Goal: Task Accomplishment & Management: Complete application form

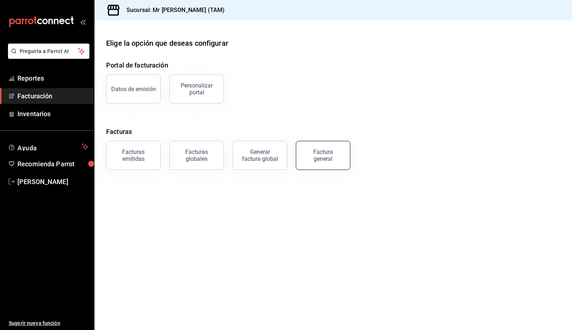
click at [333, 155] on div "Factura general" at bounding box center [323, 156] width 36 height 14
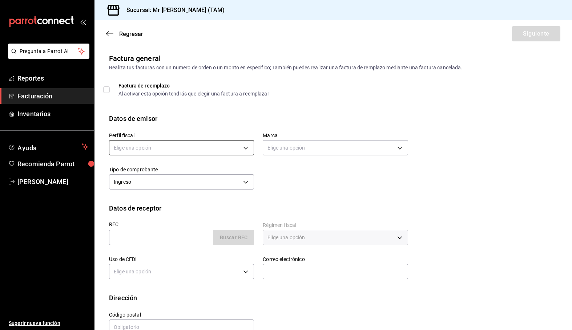
click at [172, 146] on body "Pregunta a Parrot AI Reportes Facturación Inventarios Ayuda Recomienda Parrot […" at bounding box center [286, 165] width 572 height 330
click at [163, 190] on li "[PERSON_NAME] [PERSON_NAME]" at bounding box center [180, 184] width 142 height 13
type input "81e23790-b5c9-42c9-a779-7127cee00b47"
type input "7082ddc5-3cea-471a-bd4f-d41619b848f0"
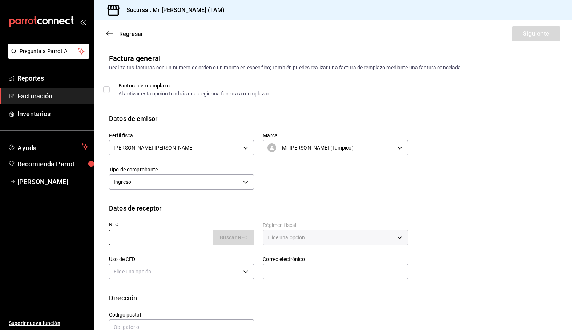
click at [146, 241] on input "text" at bounding box center [161, 237] width 104 height 15
click at [131, 236] on input "text" at bounding box center [161, 237] width 104 height 15
paste input "PEL900525RN2"
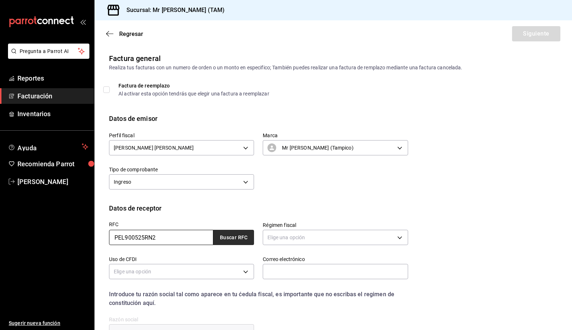
type input "PEL900525RN2"
click at [231, 237] on button "Buscar RFC" at bounding box center [233, 237] width 41 height 15
type input "601"
type input "G03"
type input "[EMAIL_ADDRESS][DOMAIN_NAME]"
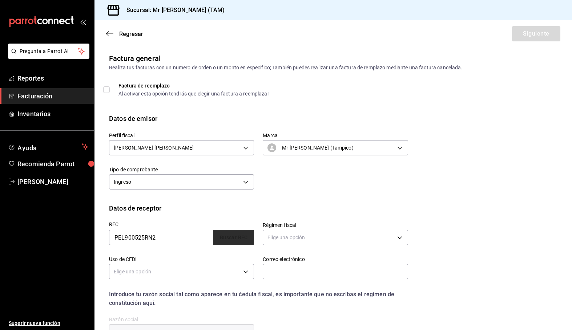
type input "24129"
type input "PROESA ELECTRONICA"
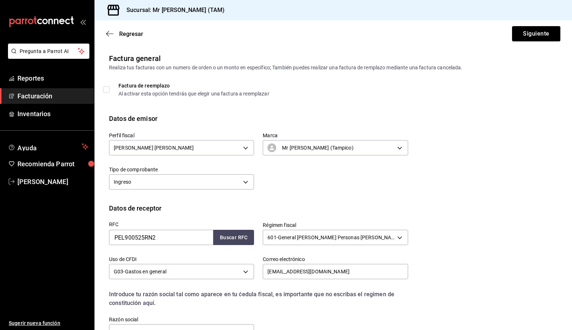
scroll to position [77, 0]
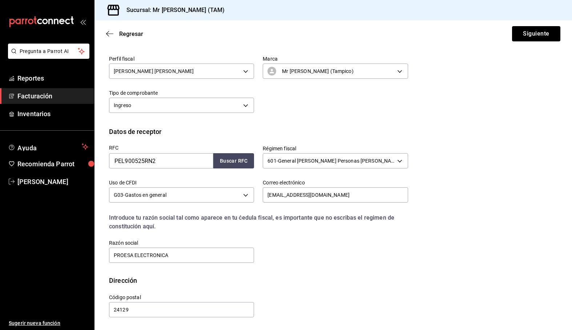
click at [527, 206] on div "RFC PEL900525RN2 Buscar RFC Régimen fiscal 601 - General [PERSON_NAME] Personas…" at bounding box center [333, 206] width 448 height 139
click at [483, 231] on div "RFC PEL900525RN2 Buscar RFC Régimen fiscal 601 - General [PERSON_NAME] Personas…" at bounding box center [333, 206] width 448 height 139
click at [535, 37] on button "Siguiente" at bounding box center [536, 33] width 48 height 15
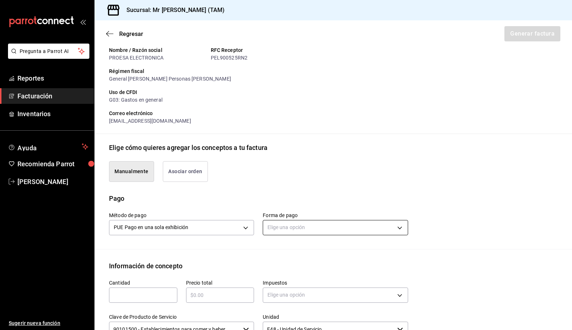
click at [320, 223] on body "Pregunta a Parrot AI Reportes Facturación Inventarios Ayuda Recomienda Parrot […" at bounding box center [286, 165] width 572 height 330
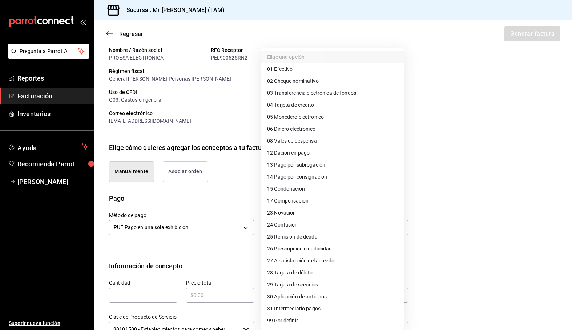
click at [286, 274] on span "28 Tarjeta de débito" at bounding box center [289, 273] width 45 height 8
type input "28"
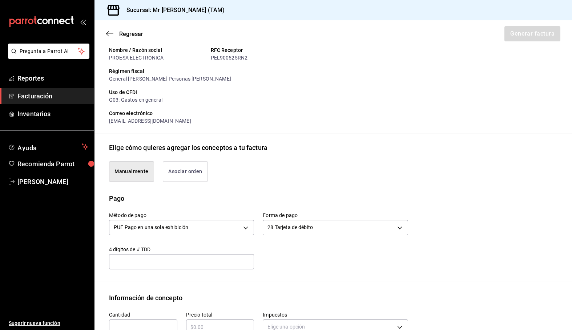
click at [179, 273] on div "Método de pago PUE Pago en una sola exhibición PUE Forma de pago 28 Tarjeta de …" at bounding box center [333, 242] width 448 height 78
click at [170, 259] on input "text" at bounding box center [181, 262] width 145 height 9
type input "8095"
click at [309, 253] on div "Método de pago PUE Pago en una sola exhibición PUE Forma de pago 28 Tarjeta de …" at bounding box center [254, 236] width 308 height 66
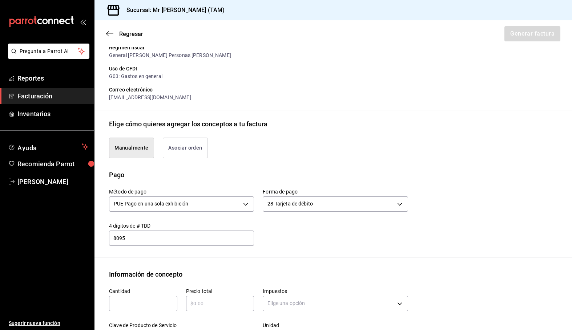
scroll to position [149, 0]
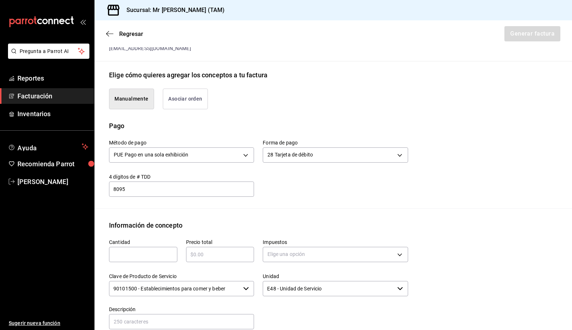
click at [134, 257] on input "text" at bounding box center [143, 254] width 68 height 9
type input "1"
type input "$680"
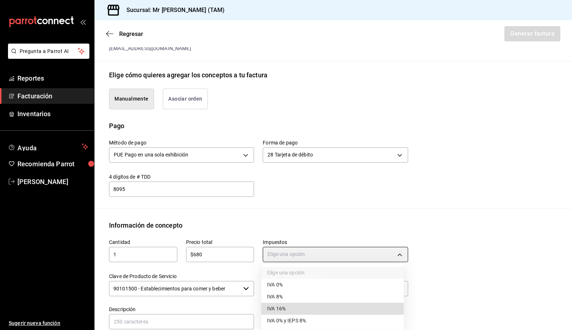
type input "IVA_16"
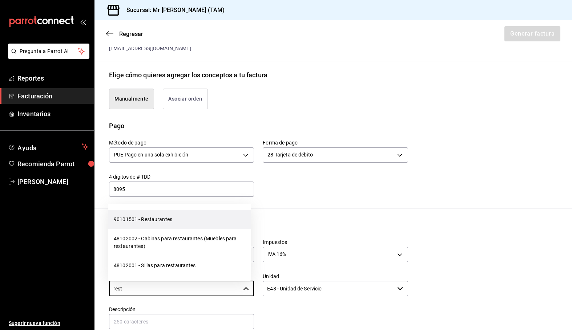
click at [196, 220] on li "90101501 - Restaurantes" at bounding box center [179, 219] width 143 height 19
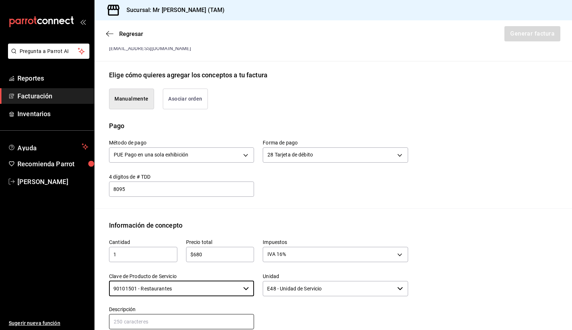
type input "90101501 - Restaurantes"
click at [211, 320] on input "text" at bounding box center [181, 321] width 145 height 15
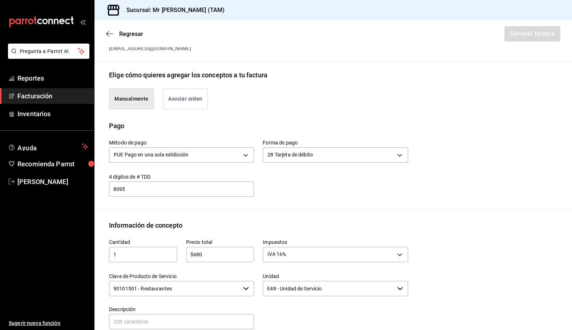
click at [169, 300] on div "Descripción" at bounding box center [177, 314] width 154 height 33
click at [165, 318] on input "text" at bounding box center [181, 321] width 145 height 15
type input "c"
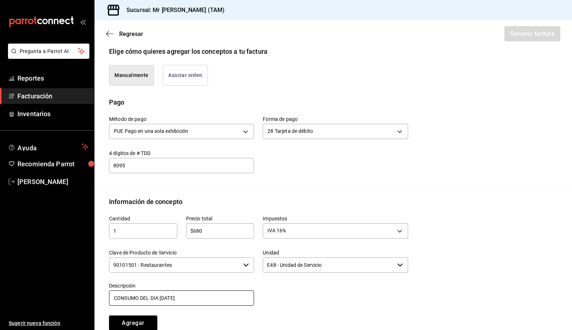
scroll to position [186, 0]
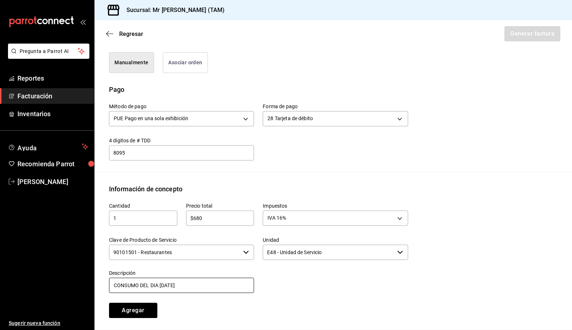
type input "CONSUMO DEL DIA [DATE]"
click at [281, 289] on div at bounding box center [331, 277] width 154 height 33
click at [140, 312] on button "Agregar" at bounding box center [133, 310] width 48 height 15
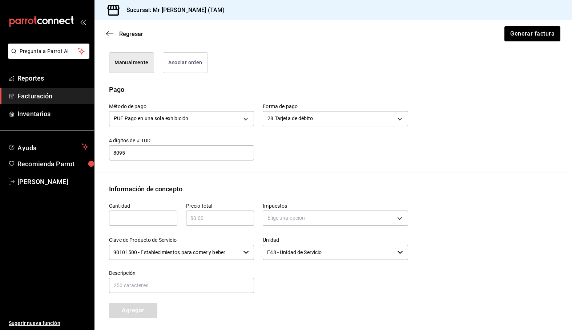
click at [133, 218] on input "text" at bounding box center [143, 218] width 68 height 9
type input "1"
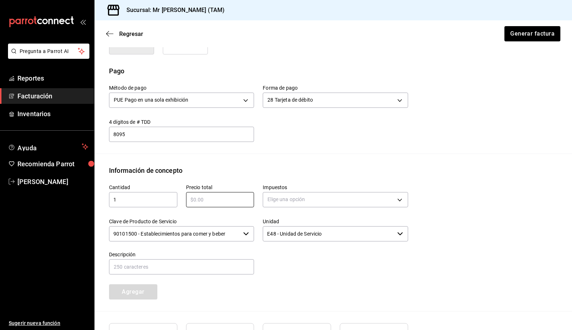
scroll to position [222, 0]
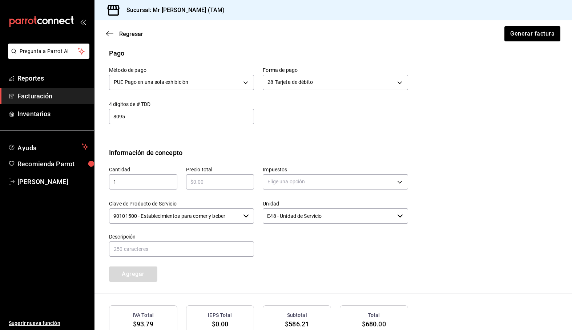
click at [209, 186] on input "text" at bounding box center [220, 182] width 68 height 9
type input "$68"
click at [285, 180] on body "Pregunta a Parrot AI Reportes Facturación Inventarios Ayuda Recomienda Parrot […" at bounding box center [286, 165] width 572 height 330
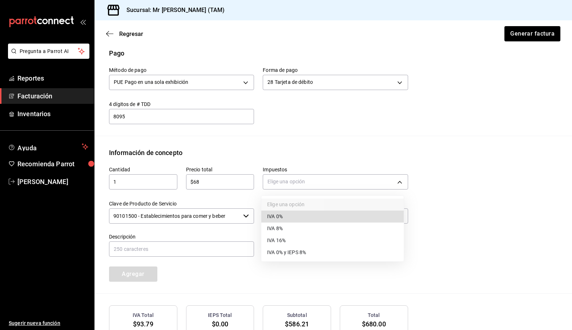
click at [298, 217] on li "IVA 0%" at bounding box center [332, 217] width 142 height 12
type input "IVA_0"
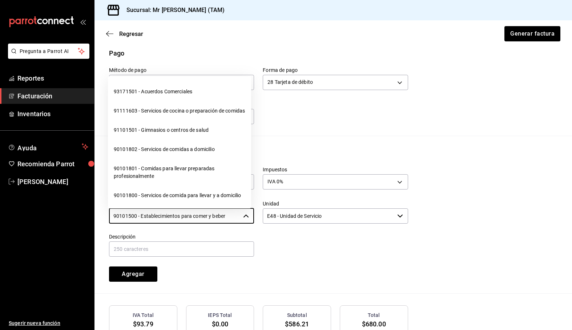
drag, startPoint x: 208, startPoint y: 220, endPoint x: 55, endPoint y: 211, distance: 153.9
click at [55, 211] on div "Pregunta a Parrot AI Reportes Facturación Inventarios Ayuda Recomienda Parrot […" at bounding box center [286, 165] width 572 height 330
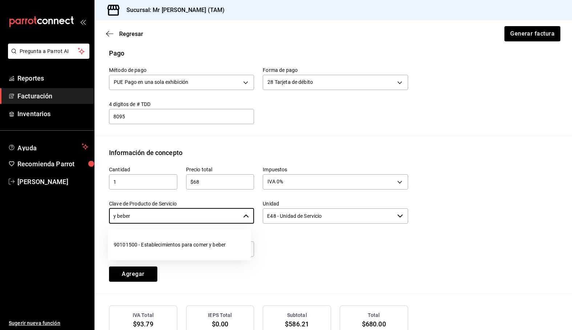
drag, startPoint x: 134, startPoint y: 217, endPoint x: 76, endPoint y: 210, distance: 58.2
click at [76, 210] on div "Pregunta a Parrot AI Reportes Facturación Inventarios Ayuda Recomienda Parrot […" at bounding box center [286, 165] width 572 height 330
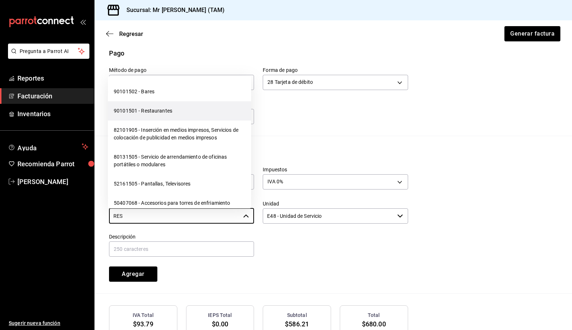
click at [152, 114] on li "90101501 - Restaurantes" at bounding box center [179, 110] width 143 height 19
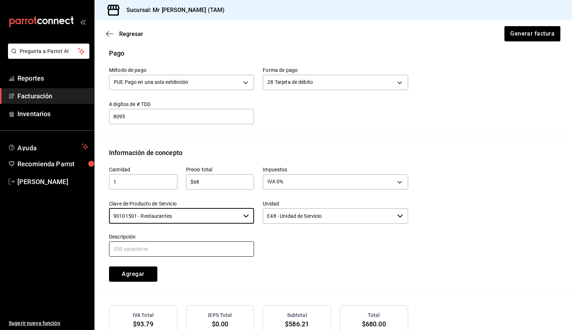
type input "90101501 - Restaurantes"
click at [175, 245] on input "text" at bounding box center [181, 249] width 145 height 15
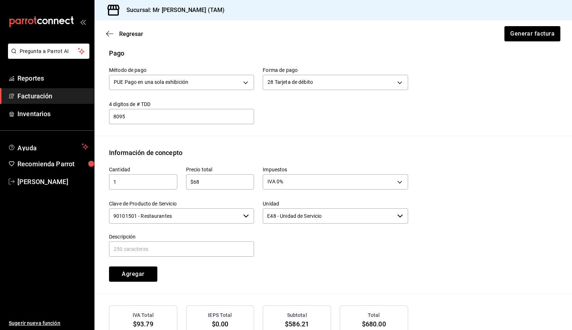
click at [172, 137] on div "Emisor Perfil fiscal [PERSON_NAME] [PERSON_NAME] Tipo de comprobante Ingreso Re…" at bounding box center [332, 106] width 477 height 551
click at [193, 252] on input "text" at bounding box center [181, 249] width 145 height 15
type input "PROPINA"
click at [296, 261] on div "Cantidad 1 ​ Precio total $68 ​ Impuestos IVA 0% IVA_0 Clave de Producto de Ser…" at bounding box center [254, 220] width 308 height 124
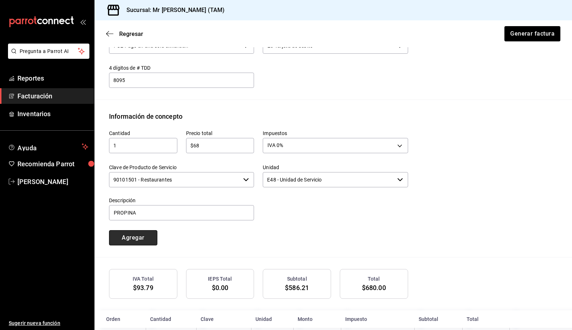
click at [153, 241] on button "Agregar" at bounding box center [133, 237] width 48 height 15
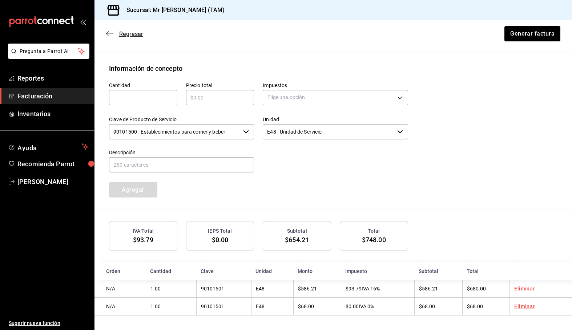
click at [111, 33] on icon "button" at bounding box center [109, 34] width 7 height 7
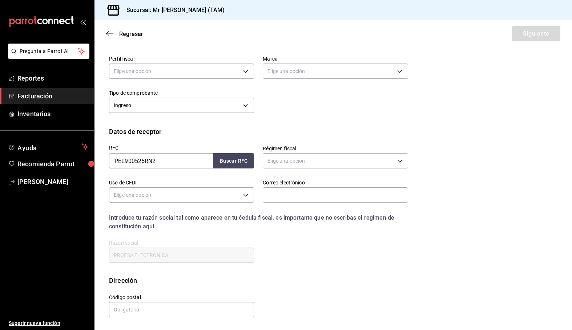
scroll to position [17, 0]
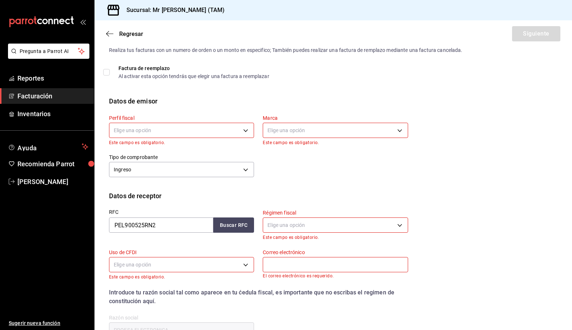
click at [111, 33] on icon "button" at bounding box center [109, 34] width 7 height 7
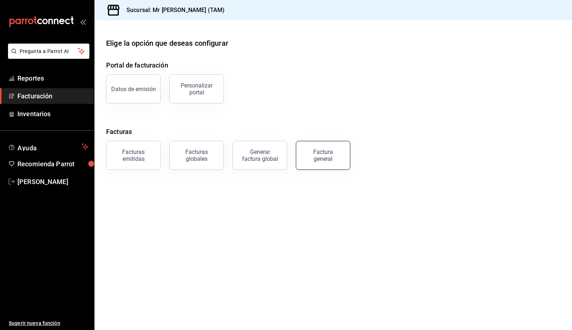
click at [338, 156] on div "Factura general" at bounding box center [323, 156] width 36 height 14
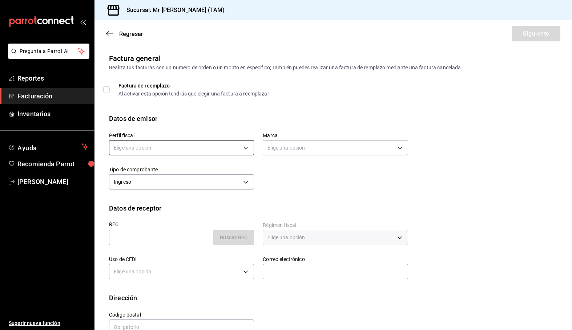
click at [199, 153] on body "Pregunta a Parrot AI Reportes Facturación Inventarios Ayuda Recomienda Parrot […" at bounding box center [286, 165] width 572 height 330
click at [177, 190] on li "[PERSON_NAME] [PERSON_NAME]" at bounding box center [180, 184] width 142 height 13
type input "81e23790-b5c9-42c9-a779-7127cee00b47"
type input "7082ddc5-3cea-471a-bd4f-d41619b848f0"
click at [219, 179] on body "Pregunta a Parrot AI Reportes Facturación Inventarios Ayuda Recomienda Parrot […" at bounding box center [286, 165] width 572 height 330
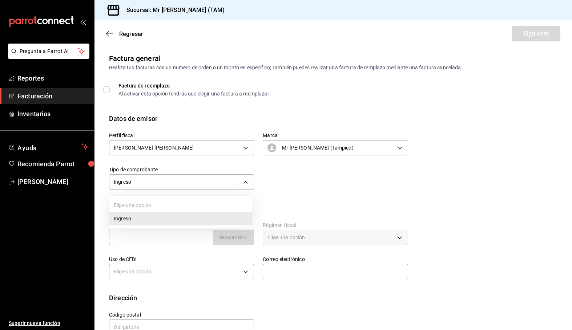
click at [374, 191] on div at bounding box center [286, 165] width 572 height 330
click at [147, 237] on input "text" at bounding box center [161, 237] width 104 height 15
paste input "GERARDOBALDO9"
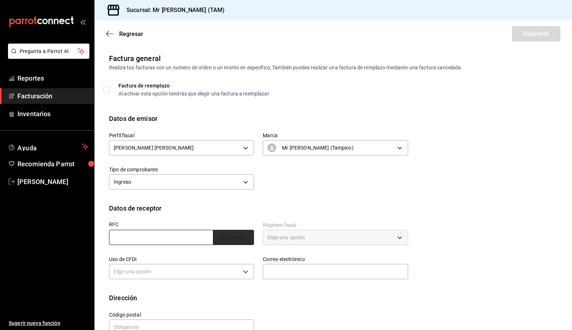
type input "GERARDOBALDO9"
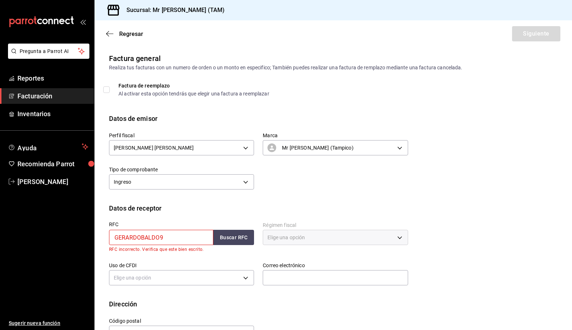
drag, startPoint x: 185, startPoint y: 240, endPoint x: 18, endPoint y: 235, distance: 167.2
click at [18, 235] on div "Pregunta a Parrot AI Reportes Facturación Inventarios Ayuda Recomienda Parrot […" at bounding box center [286, 165] width 572 height 330
drag, startPoint x: 565, startPoint y: 200, endPoint x: 554, endPoint y: 203, distance: 10.5
click at [565, 201] on div "Datos de emisor Perfil fiscal [PERSON_NAME] [PERSON_NAME] 81e23790-b5c9-42c9-a7…" at bounding box center [332, 159] width 477 height 90
click at [174, 241] on input "text" at bounding box center [161, 237] width 104 height 15
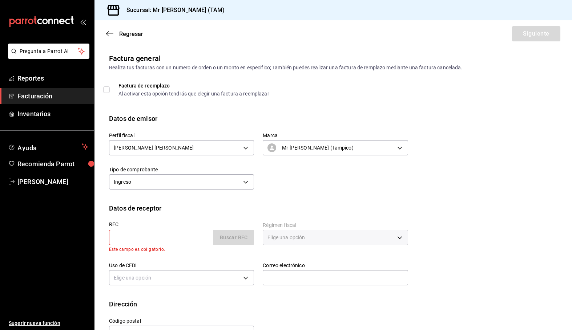
paste input "PEL900525RN2"
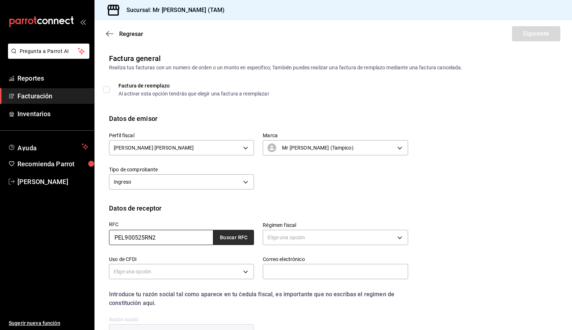
type input "PEL900525RN2"
click at [224, 235] on button "Buscar RFC" at bounding box center [233, 237] width 41 height 15
type input "601"
type input "G03"
type input "[EMAIL_ADDRESS][DOMAIN_NAME]"
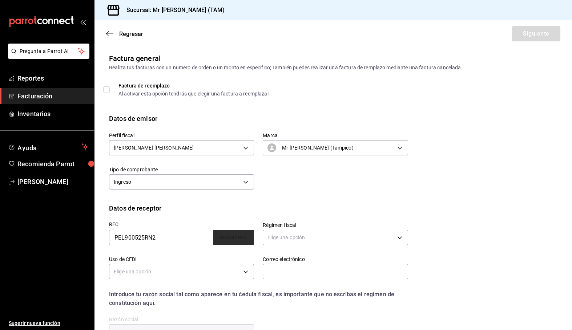
type input "24129"
type input "PROESA ELECTRONICA"
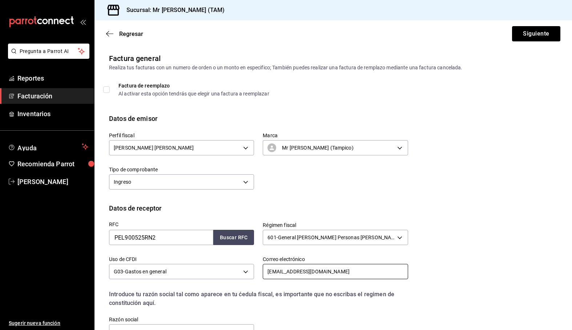
drag, startPoint x: 339, startPoint y: 275, endPoint x: 210, endPoint y: 282, distance: 128.8
click at [210, 282] on div "RFC PEL900525RN2 Buscar RFC Régimen fiscal 601 - General [PERSON_NAME] Personas…" at bounding box center [254, 277] width 308 height 128
paste input "[EMAIL_ADDRESS][DOMAIN_NAME]"
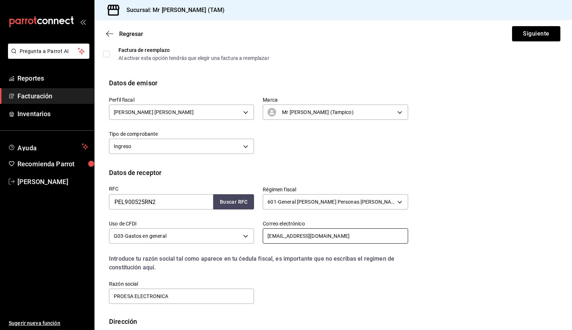
scroll to position [73, 0]
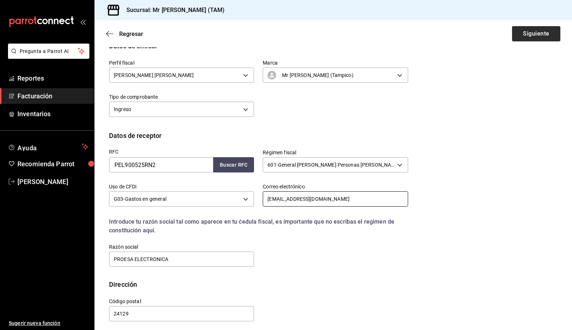
type input "[EMAIL_ADDRESS][DOMAIN_NAME]"
click at [525, 35] on button "Siguiente" at bounding box center [536, 33] width 48 height 15
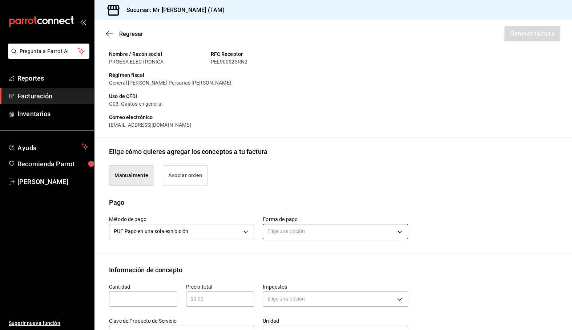
click at [319, 229] on body "Pregunta a Parrot AI Reportes Facturación Inventarios Ayuda Recomienda Parrot […" at bounding box center [286, 165] width 572 height 330
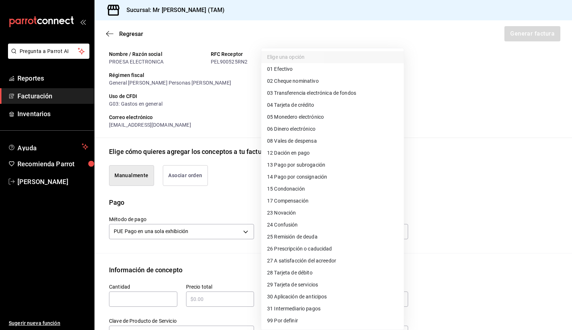
click at [304, 274] on span "28 Tarjeta de débito" at bounding box center [289, 273] width 45 height 8
type input "28"
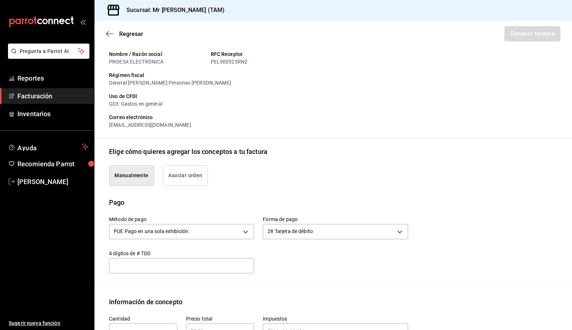
click at [204, 265] on input "text" at bounding box center [181, 266] width 145 height 9
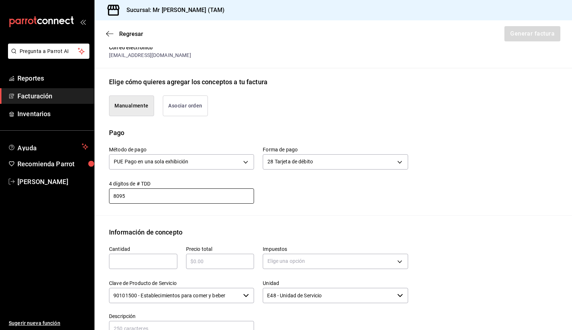
scroll to position [145, 0]
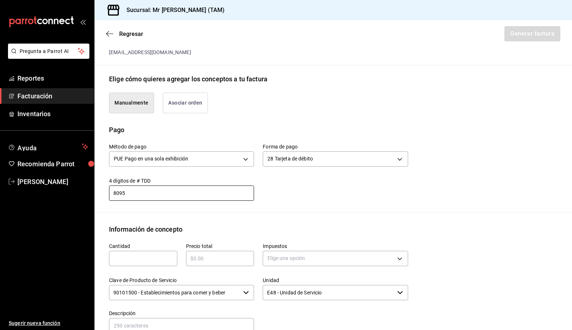
type input "8095"
click at [142, 269] on div "Clave de Producto de Servicio 90101500 - Establecimientos para comer y beber ​" at bounding box center [177, 285] width 154 height 33
click at [142, 259] on input "text" at bounding box center [143, 258] width 68 height 9
type input "1"
type input "$680"
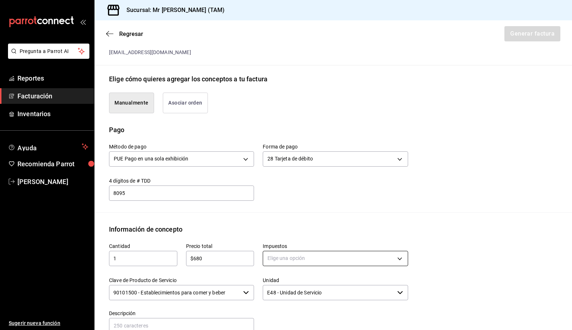
click at [298, 263] on body "Pregunta a Parrot AI Reportes Facturación Inventarios Ayuda Recomienda Parrot […" at bounding box center [286, 165] width 572 height 330
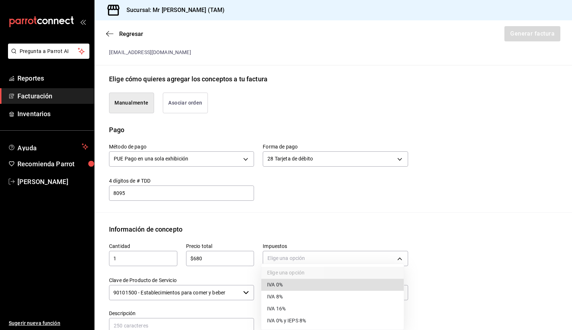
click at [289, 281] on li "IVA 0%" at bounding box center [332, 285] width 142 height 12
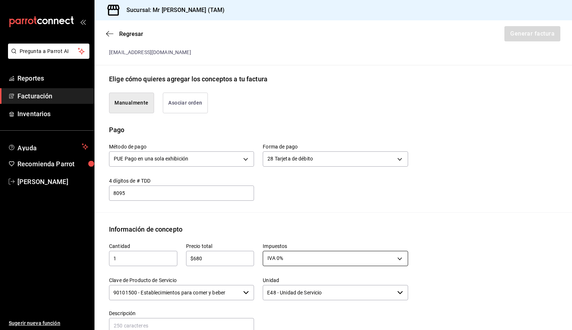
click at [275, 257] on body "Pregunta a Parrot AI Reportes Facturación Inventarios Ayuda Recomienda Parrot […" at bounding box center [286, 165] width 572 height 330
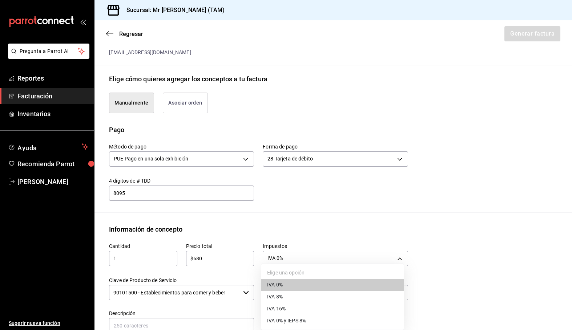
click at [289, 308] on li "IVA 16%" at bounding box center [332, 309] width 142 height 12
type input "IVA_16"
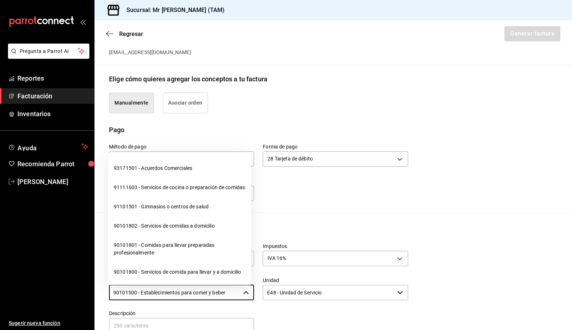
drag, startPoint x: 237, startPoint y: 289, endPoint x: 62, endPoint y: 291, distance: 175.1
click at [62, 291] on div "Pregunta a Parrot AI Reportes Facturación Inventarios Ayuda Recomienda Parrot […" at bounding box center [286, 165] width 572 height 330
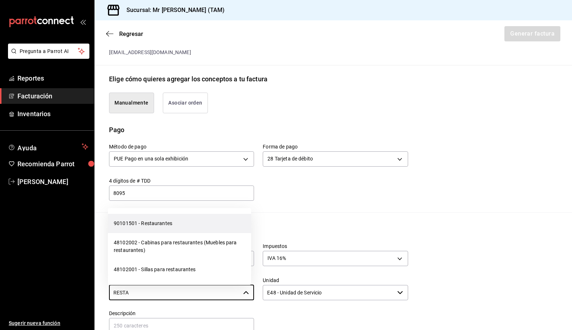
click at [153, 225] on li "90101501 - Restaurantes" at bounding box center [179, 223] width 143 height 19
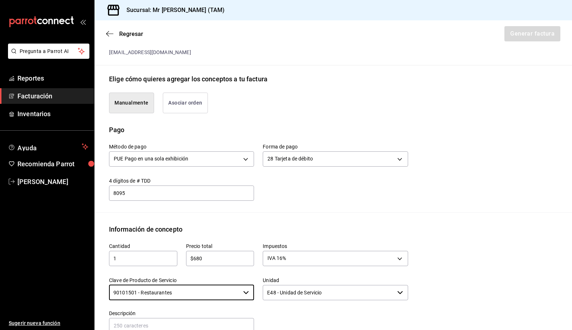
type input "90101501 - Restaurantes"
click at [278, 222] on div "Emisor Perfil fiscal [PERSON_NAME] [PERSON_NAME] Tipo de comprobante Ingreso Re…" at bounding box center [332, 174] width 477 height 533
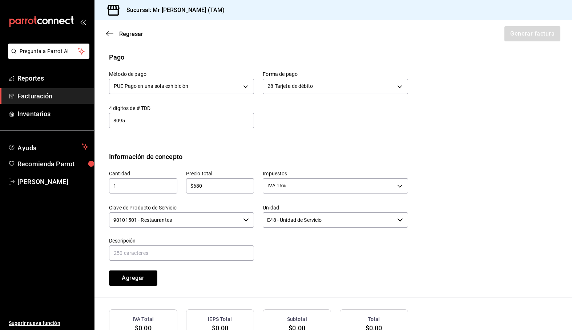
click at [198, 262] on div "Descripción" at bounding box center [181, 250] width 145 height 24
click at [197, 256] on input "text" at bounding box center [181, 253] width 145 height 15
click at [150, 255] on input "text" at bounding box center [181, 253] width 145 height 15
type input "R"
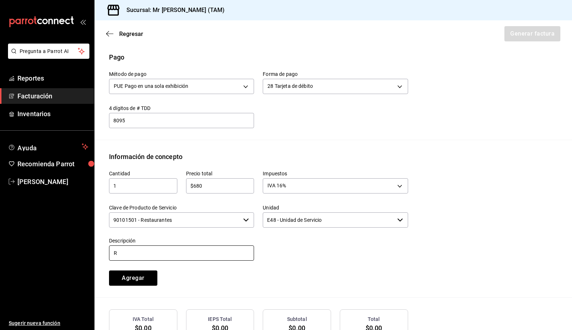
click at [150, 255] on input "R" at bounding box center [181, 253] width 145 height 15
type input "R"
type input "D"
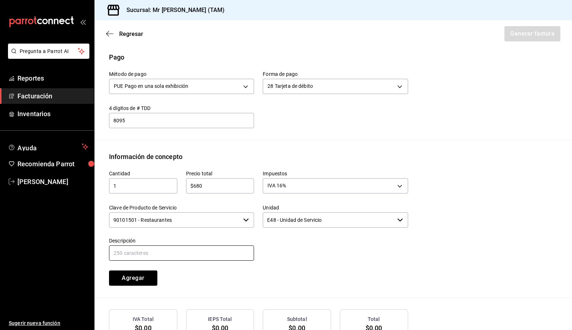
type input "S"
type input "D"
type input "S"
type input "C"
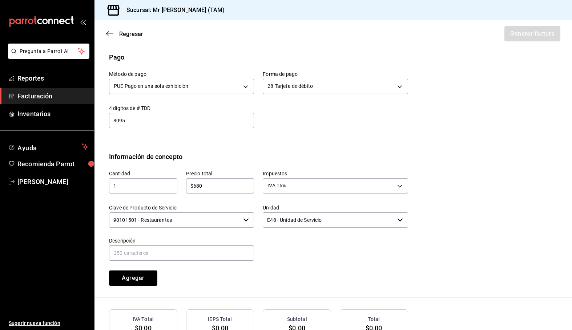
click at [214, 188] on input "$680" at bounding box center [220, 186] width 68 height 9
type input "$68"
click at [275, 189] on body "Pregunta a Parrot AI Reportes Facturación Inventarios Ayuda Recomienda Parrot […" at bounding box center [286, 165] width 572 height 330
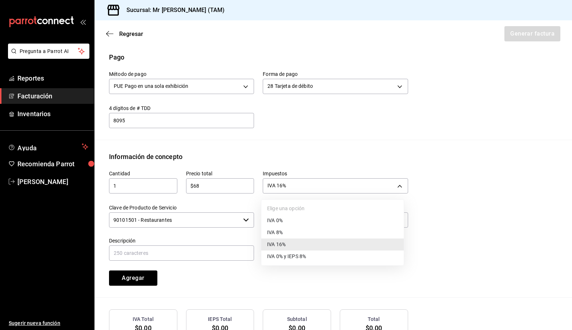
click at [288, 225] on li "IVA 0%" at bounding box center [332, 221] width 142 height 12
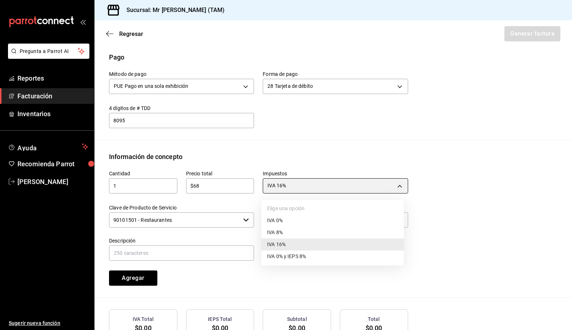
type input "IVA_0"
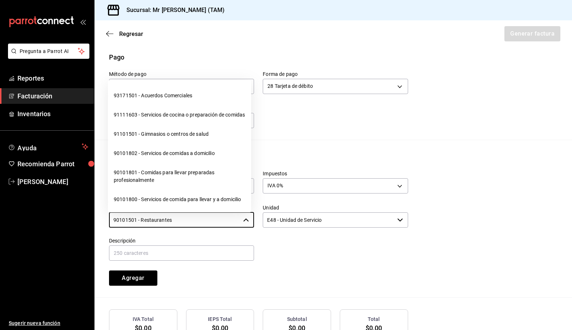
drag, startPoint x: 186, startPoint y: 233, endPoint x: 62, endPoint y: 235, distance: 124.7
click at [62, 235] on div "Pregunta a Parrot AI Reportes Facturación Inventarios Ayuda Recomienda Parrot […" at bounding box center [286, 165] width 572 height 330
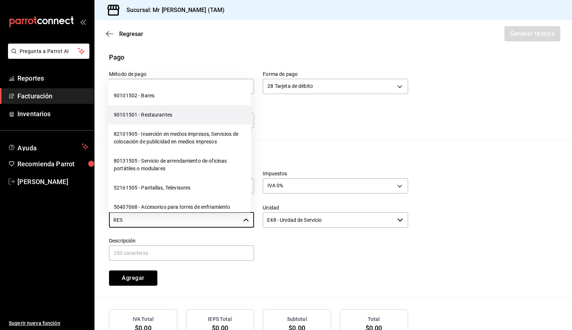
click at [154, 119] on li "90101501 - Restaurantes" at bounding box center [179, 114] width 143 height 19
type input "90101501 - Restaurantes"
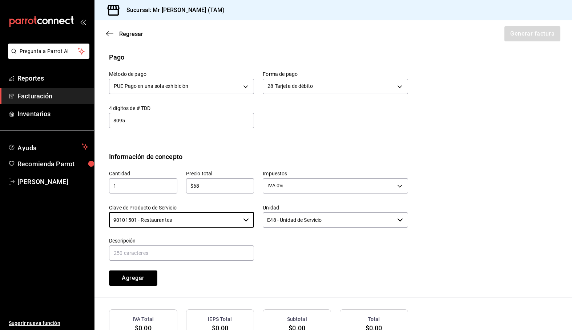
click at [330, 253] on div at bounding box center [331, 245] width 154 height 33
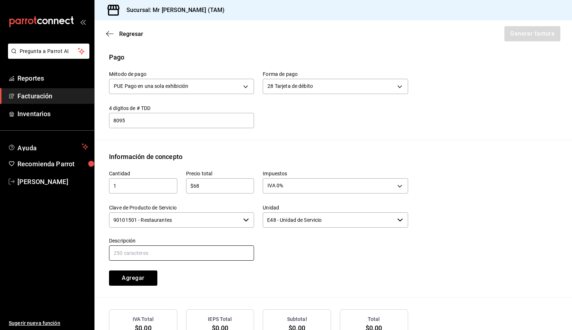
click at [222, 259] on input "text" at bounding box center [181, 253] width 145 height 15
type input "PROPINA"
click at [339, 253] on div at bounding box center [331, 245] width 154 height 33
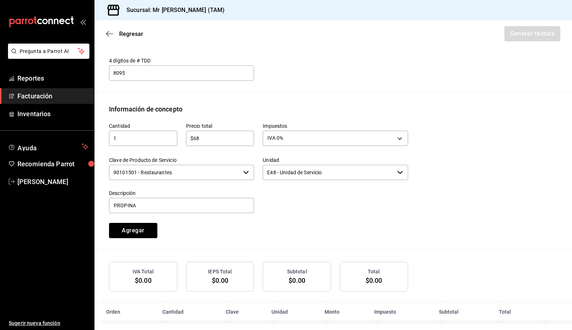
scroll to position [271, 0]
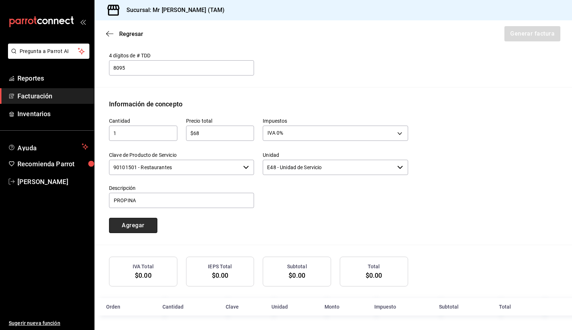
click at [149, 228] on button "Agregar" at bounding box center [133, 225] width 48 height 15
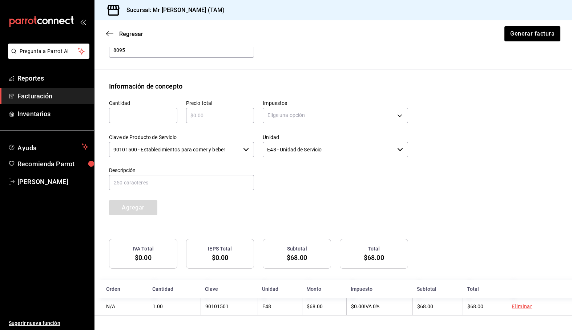
scroll to position [289, 0]
click at [153, 114] on input "text" at bounding box center [143, 115] width 68 height 9
type input "1"
type input "$680"
click at [284, 107] on body "Pregunta a Parrot AI Reportes Facturación Inventarios Ayuda Recomienda Parrot […" at bounding box center [286, 165] width 572 height 330
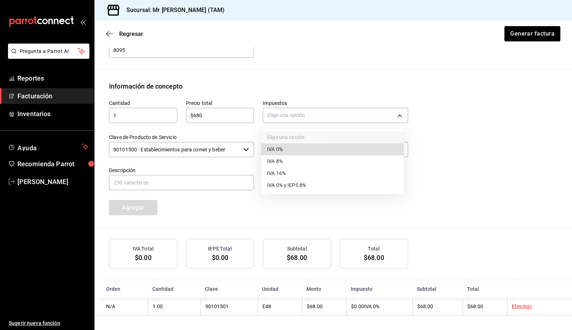
click at [302, 173] on li "IVA 16%" at bounding box center [332, 174] width 142 height 12
type input "IVA_16"
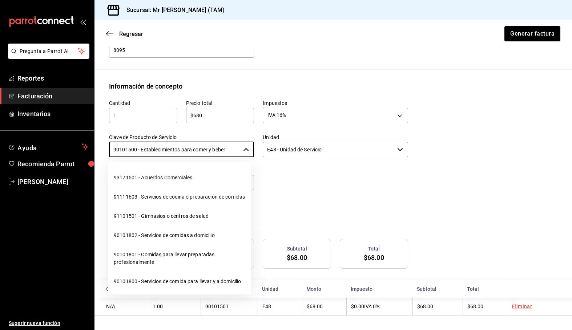
drag, startPoint x: 221, startPoint y: 148, endPoint x: -32, endPoint y: 155, distance: 252.3
click at [0, 155] on html "Pregunta a Parrot AI Reportes Facturación Inventarios Ayuda Recomienda Parrot […" at bounding box center [286, 165] width 572 height 330
drag, startPoint x: 231, startPoint y: 146, endPoint x: 85, endPoint y: 144, distance: 146.5
click at [85, 144] on div "Pregunta a Parrot AI Reportes Facturación Inventarios Ayuda Recomienda Parrot […" at bounding box center [286, 165] width 572 height 330
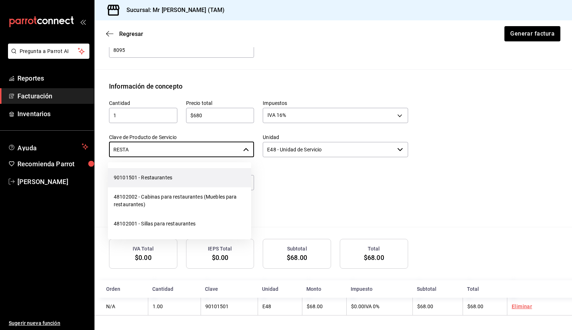
click at [176, 172] on li "90101501 - Restaurantes" at bounding box center [179, 177] width 143 height 19
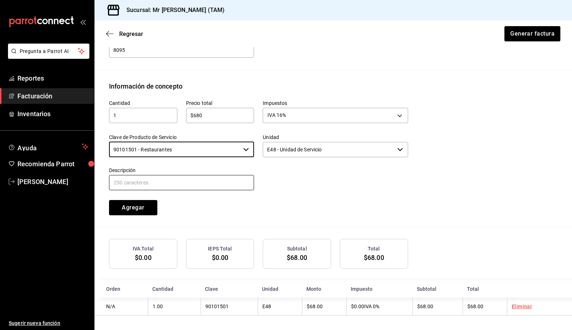
type input "90101501 - Restaurantes"
click at [176, 181] on input "text" at bounding box center [181, 182] width 145 height 15
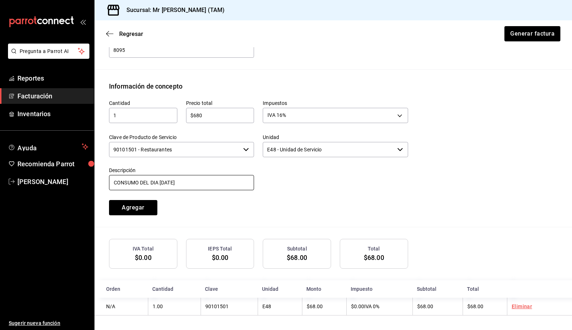
type input "CONSUMO DEL DIA [DATE]"
click at [211, 210] on div "Cantidad 1 ​ Precio total $680 ​ Impuestos IVA 16% IVA_16 Clave de Producto de …" at bounding box center [254, 153] width 308 height 124
click at [142, 207] on button "Agregar" at bounding box center [133, 207] width 48 height 15
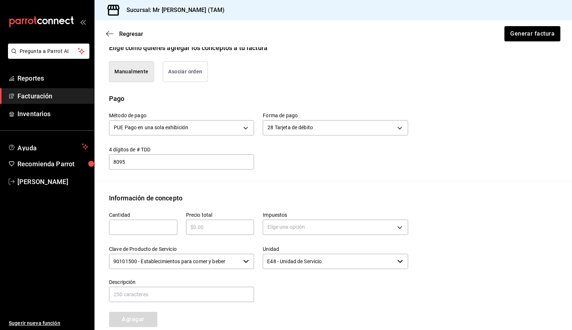
scroll to position [162, 0]
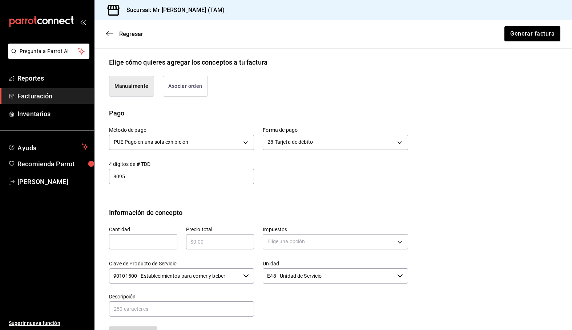
click at [113, 57] on div "Emisor Perfil fiscal [PERSON_NAME] [PERSON_NAME] Tipo de comprobante Ingreso Re…" at bounding box center [332, 175] width 477 height 569
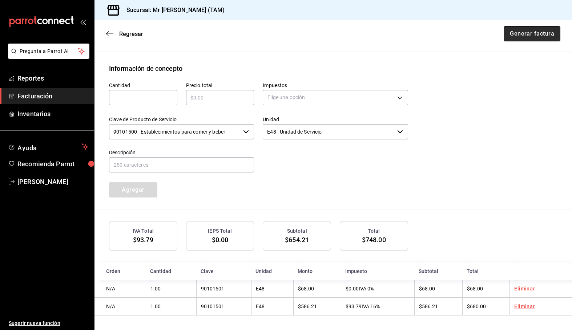
click at [524, 41] on button "Generar factura" at bounding box center [532, 33] width 57 height 15
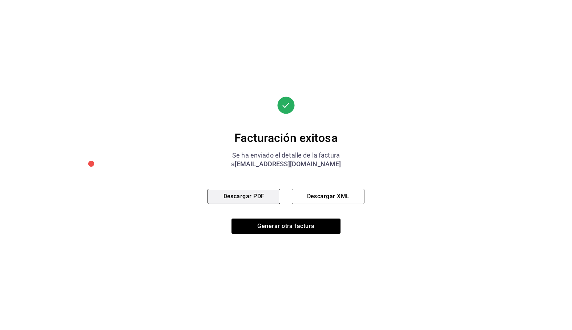
click at [245, 198] on button "Descargar PDF" at bounding box center [243, 196] width 73 height 15
click at [317, 192] on button "Descargar XML" at bounding box center [328, 196] width 73 height 15
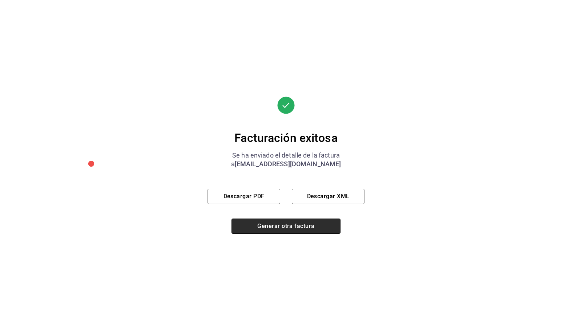
click at [297, 228] on button "Generar otra factura" at bounding box center [285, 226] width 109 height 15
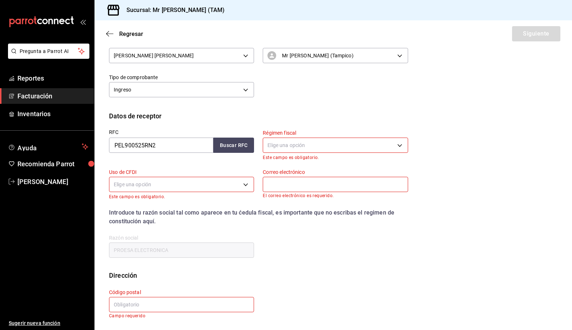
scroll to position [17, 0]
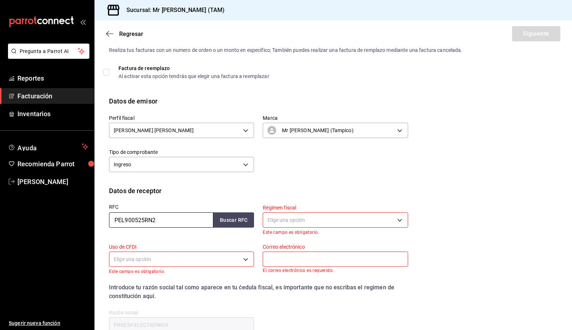
drag, startPoint x: 172, startPoint y: 222, endPoint x: 77, endPoint y: 222, distance: 94.8
click at [77, 222] on div "Pregunta a Parrot AI Reportes Facturación Inventarios Ayuda Recomienda Parrot […" at bounding box center [286, 165] width 572 height 330
paste input "MCA931213GC9"
type input "MCA931213GC9"
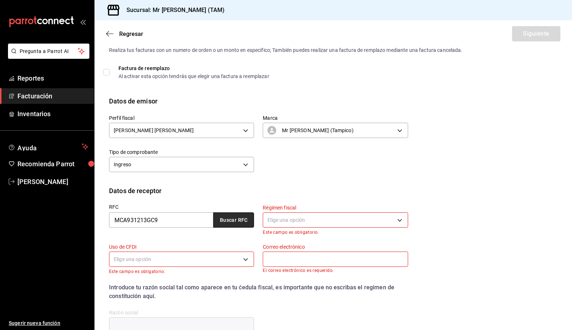
click at [227, 219] on button "Buscar RFC" at bounding box center [233, 220] width 41 height 15
type input "601"
type input "G03"
type input "[EMAIL_ADDRESS][DOMAIN_NAME]"
type input "[PERSON_NAME] Y ASOCIADOS"
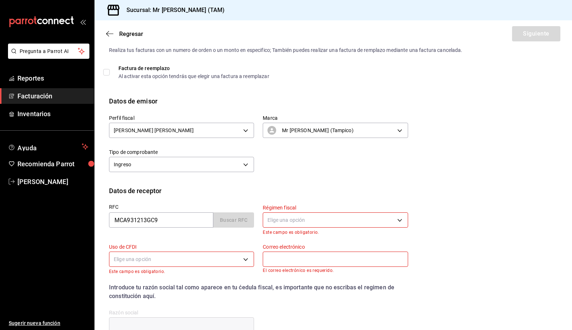
type input "87000"
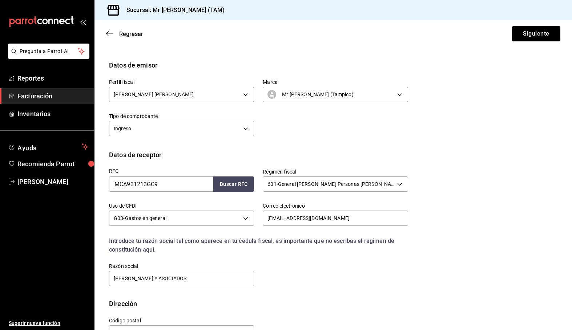
scroll to position [77, 0]
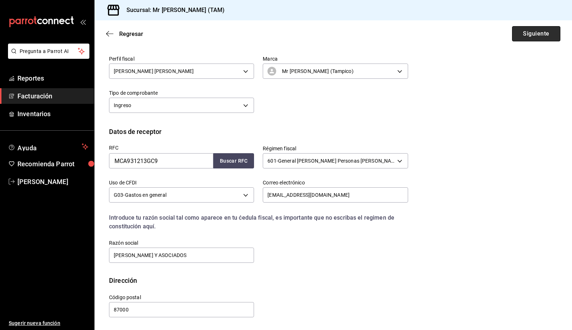
click at [512, 35] on button "Siguiente" at bounding box center [536, 33] width 48 height 15
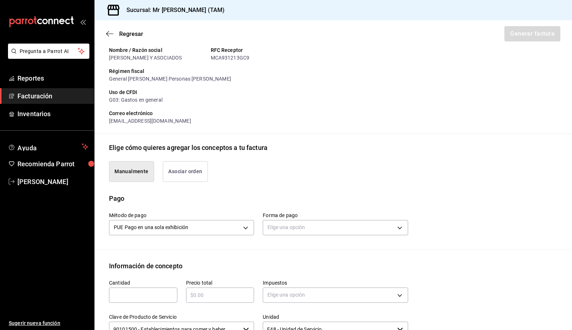
click at [307, 238] on div "Método de pago PUE Pago en una sola exhibición PUE Forma de pago Elige una opci…" at bounding box center [333, 226] width 448 height 46
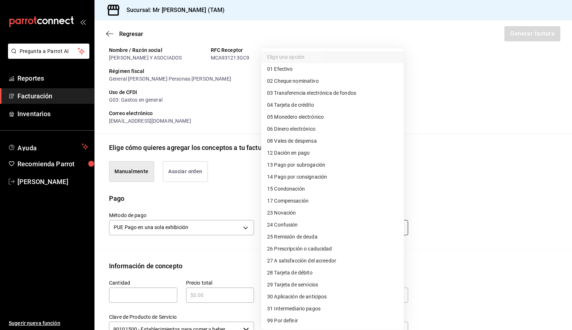
click at [305, 231] on body "Pregunta a Parrot AI Reportes Facturación Inventarios Ayuda Recomienda Parrot […" at bounding box center [286, 165] width 572 height 330
click at [299, 69] on li "01 Efectivo" at bounding box center [332, 69] width 142 height 12
type input "01"
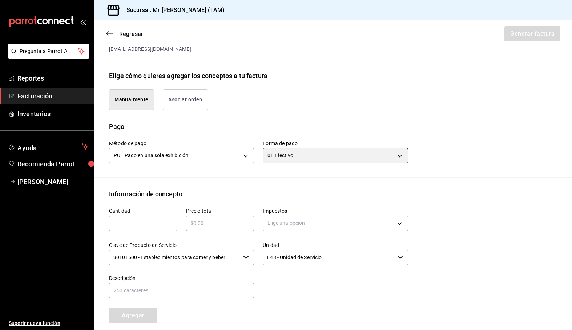
scroll to position [149, 0]
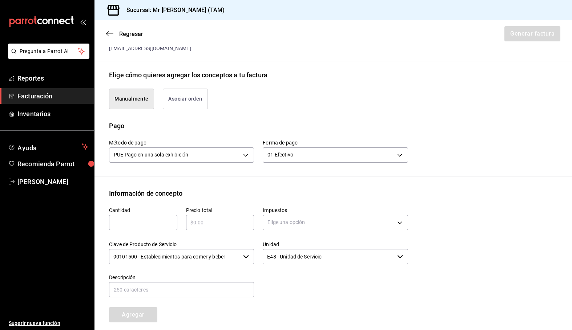
click at [169, 226] on input "text" at bounding box center [143, 222] width 68 height 9
type input "1"
click at [230, 190] on div "Información de concepto" at bounding box center [333, 194] width 448 height 10
click at [197, 221] on input "text" at bounding box center [220, 222] width 68 height 9
type input "$265"
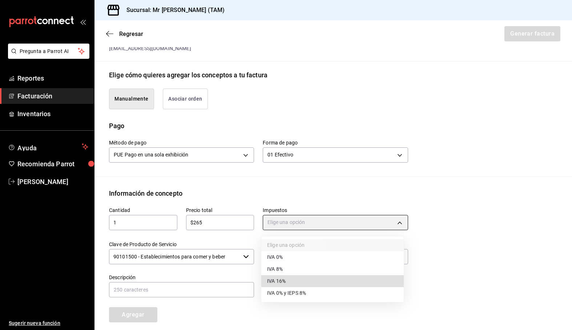
type input "IVA_16"
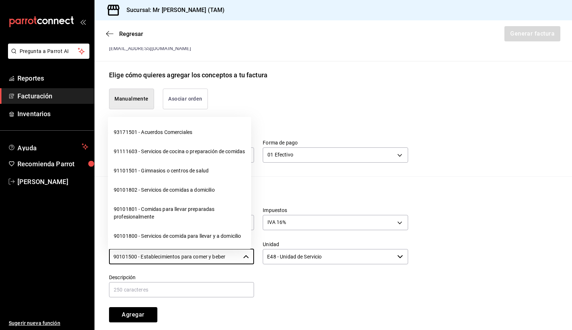
drag, startPoint x: 227, startPoint y: 256, endPoint x: 61, endPoint y: 246, distance: 166.0
click at [61, 246] on div "Pregunta a Parrot AI Reportes Facturación Inventarios Ayuda Recomienda Parrot […" at bounding box center [286, 165] width 572 height 330
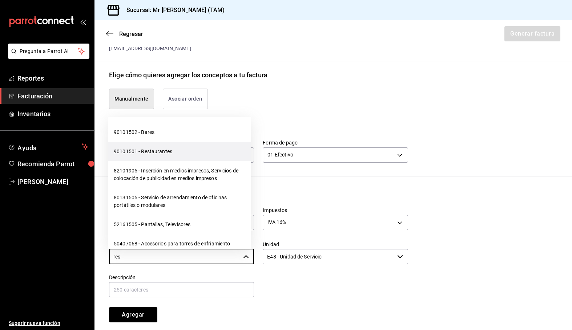
click at [155, 154] on li "90101501 - Restaurantes" at bounding box center [179, 151] width 143 height 19
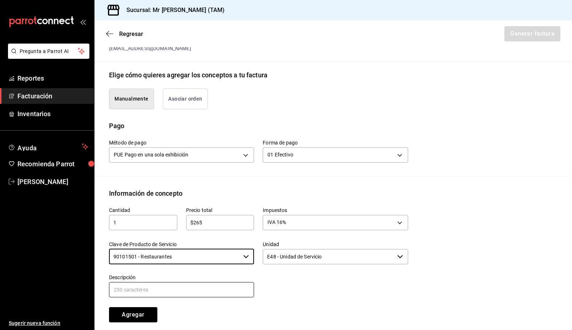
type input "90101501 - Restaurantes"
click at [131, 291] on input "text" at bounding box center [181, 289] width 145 height 15
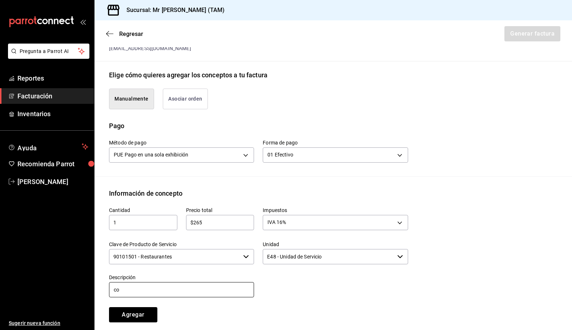
type input "c"
type input "CONSUMO DEL DIA [DATE]"
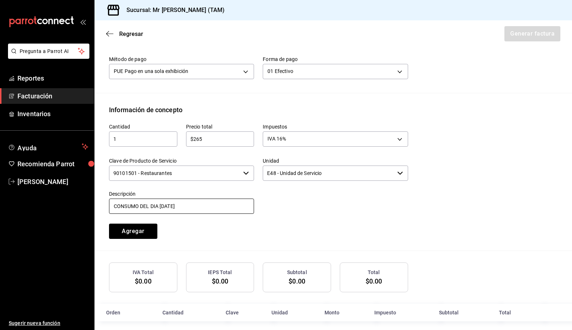
scroll to position [239, 0]
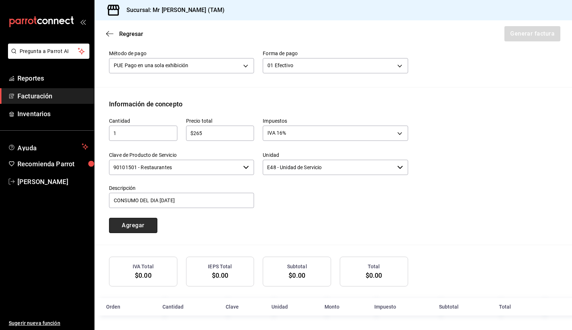
click at [144, 229] on button "Agregar" at bounding box center [133, 225] width 48 height 15
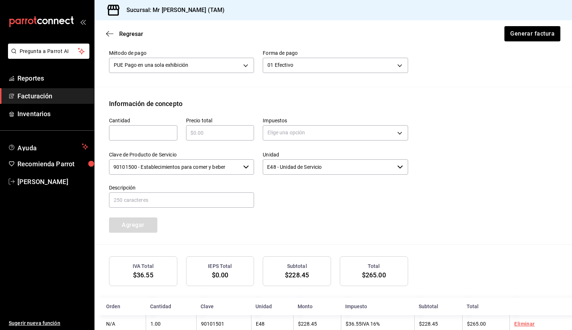
click at [223, 222] on div "Cantidad ​ Precio total ​ Impuestos Elige una opción Clave de Producto de Servi…" at bounding box center [254, 171] width 308 height 124
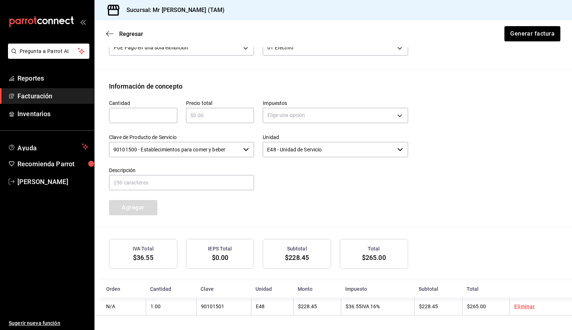
scroll to position [257, 0]
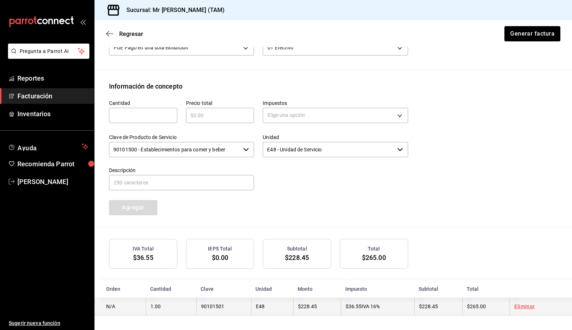
click at [368, 314] on td "$36.55 IVA 16%" at bounding box center [377, 307] width 73 height 18
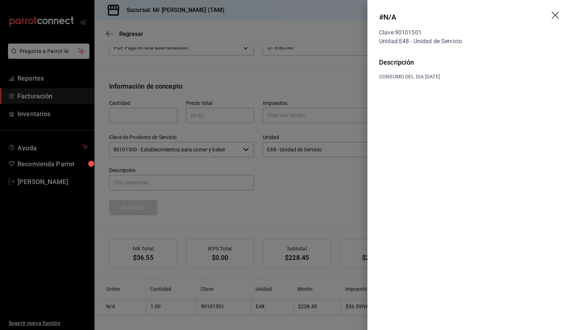
click at [555, 13] on icon "drag" at bounding box center [556, 16] width 9 height 9
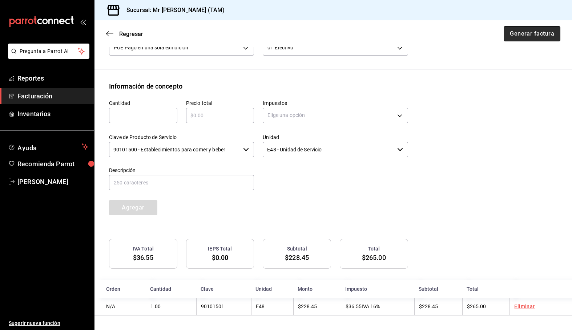
click at [536, 33] on button "Generar factura" at bounding box center [532, 33] width 57 height 15
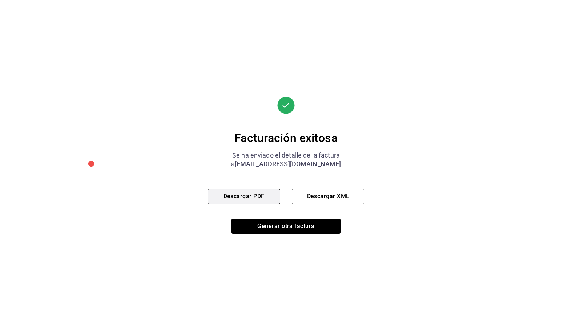
click at [251, 198] on button "Descargar PDF" at bounding box center [243, 196] width 73 height 15
click at [344, 197] on button "Descargar XML" at bounding box center [328, 196] width 73 height 15
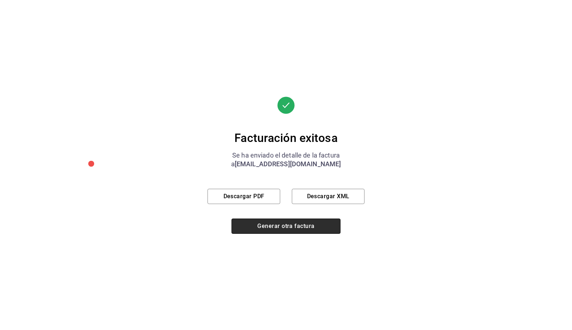
click at [254, 226] on button "Generar otra factura" at bounding box center [285, 226] width 109 height 15
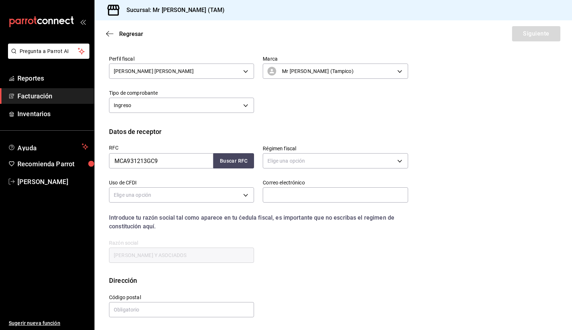
scroll to position [17, 0]
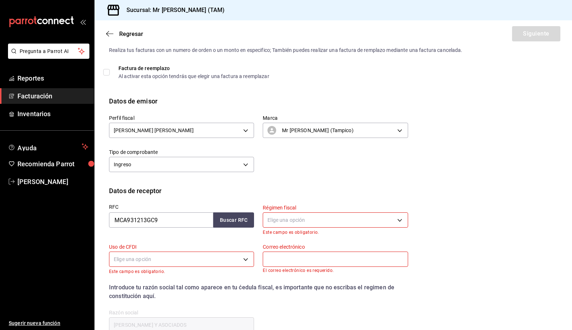
click at [328, 178] on div "Perfil fiscal [PERSON_NAME] [PERSON_NAME] 81e23790-b5c9-42c9-a779-7127cee00b47 …" at bounding box center [333, 146] width 448 height 80
click at [448, 249] on div "RFC MCA931213GC9 Buscar RFC Régimen fiscal Elige una opción Este campo es oblig…" at bounding box center [333, 271] width 448 height 150
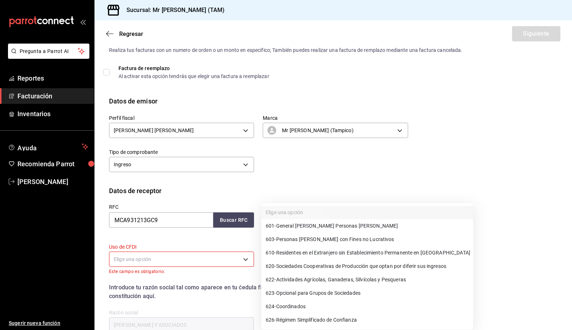
click at [320, 222] on body "Pregunta a Parrot AI Reportes Facturación Inventarios Ayuda Recomienda Parrot […" at bounding box center [286, 165] width 572 height 330
click at [177, 264] on div at bounding box center [286, 165] width 572 height 330
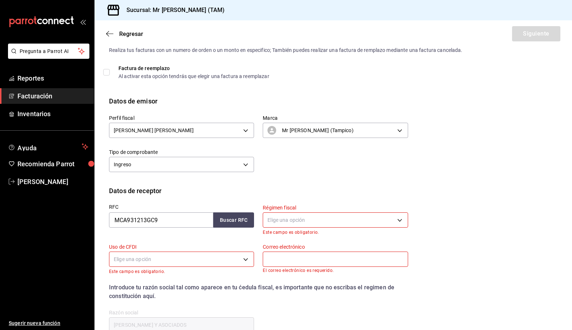
click at [446, 189] on div "Datos de receptor" at bounding box center [333, 191] width 448 height 10
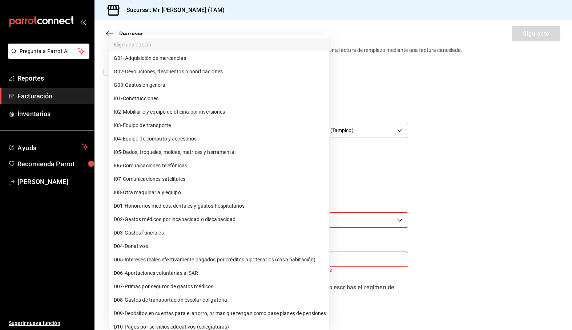
click at [180, 255] on body "Pregunta a Parrot AI Reportes Facturación Inventarios Ayuda Recomienda Parrot […" at bounding box center [286, 165] width 572 height 330
click at [178, 87] on li "G03 - Gastos en general" at bounding box center [219, 84] width 220 height 13
type input "G03"
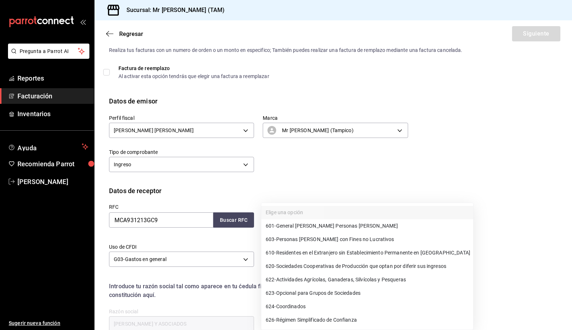
click at [338, 221] on body "Pregunta a Parrot AI Reportes Facturación Inventarios Ayuda Recomienda Parrot […" at bounding box center [286, 165] width 572 height 330
drag, startPoint x: 180, startPoint y: 306, endPoint x: 211, endPoint y: 299, distance: 31.6
click at [181, 306] on div at bounding box center [286, 165] width 572 height 330
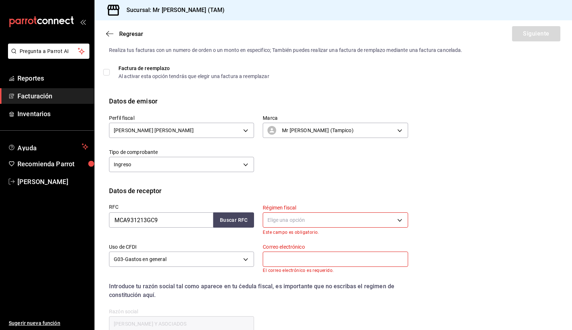
click at [289, 261] on input "text" at bounding box center [335, 259] width 145 height 15
paste input "[EMAIL_ADDRESS][DOMAIN_NAME]"
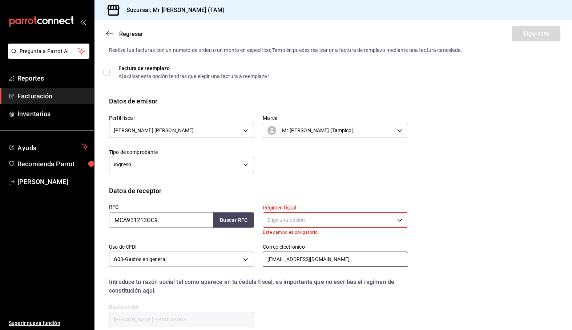
type input "[EMAIL_ADDRESS][DOMAIN_NAME]"
click at [454, 216] on div "RFC MCA931213GC9 Buscar RFC Régimen fiscal Elige una opción Este campo es oblig…" at bounding box center [333, 268] width 448 height 144
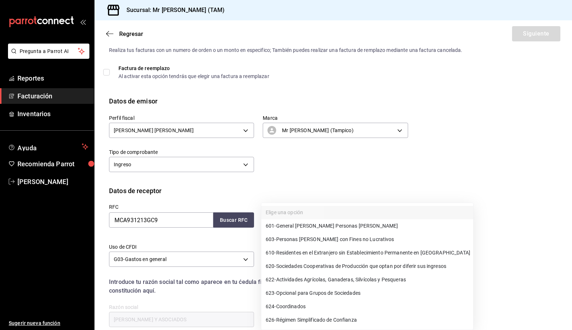
click at [298, 217] on body "Pregunta a Parrot AI Reportes Facturación Inventarios Ayuda Recomienda Parrot […" at bounding box center [286, 165] width 572 height 330
click at [306, 226] on span "601 - General [PERSON_NAME] Personas [PERSON_NAME]" at bounding box center [332, 226] width 132 height 8
type input "601"
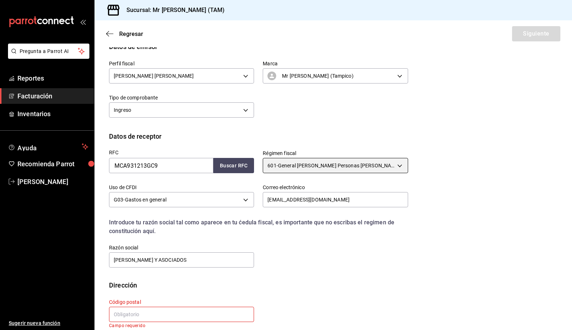
scroll to position [82, 0]
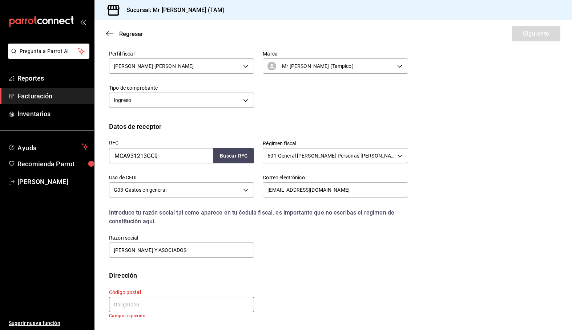
click at [490, 291] on div "Calle # exterior # interior Código postal Campo requerido Estado ​ 0 Municipio …" at bounding box center [333, 306] width 448 height 50
drag, startPoint x: 225, startPoint y: 245, endPoint x: 83, endPoint y: 238, distance: 142.2
click at [83, 238] on div "Pregunta a Parrot AI Reportes Facturación Inventarios Ayuda Recomienda Parrot […" at bounding box center [286, 165] width 572 height 330
paste input "SYFERR"
type input "MASYFERR"
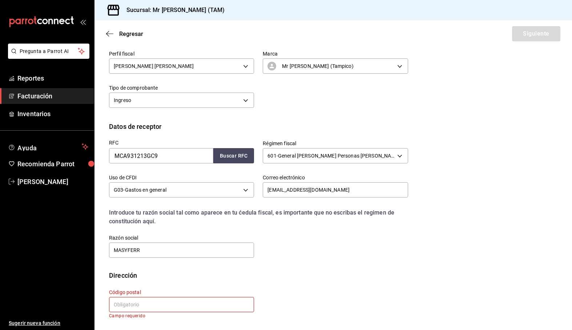
click at [358, 270] on div "RFC MCA931213GC9 Buscar RFC Régimen fiscal 601 - General [PERSON_NAME] Personas…" at bounding box center [333, 201] width 448 height 139
click at [140, 303] on input "text" at bounding box center [181, 304] width 145 height 15
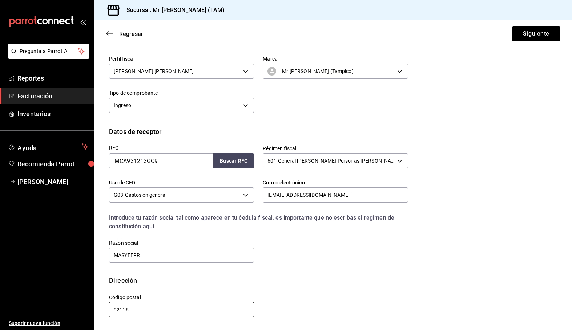
scroll to position [77, 0]
type input "92116"
click at [295, 273] on div "RFC MCA931213GC9 Buscar RFC Régimen fiscal 601 - General [PERSON_NAME] Personas…" at bounding box center [333, 206] width 448 height 139
click at [539, 34] on button "Siguiente" at bounding box center [536, 33] width 48 height 15
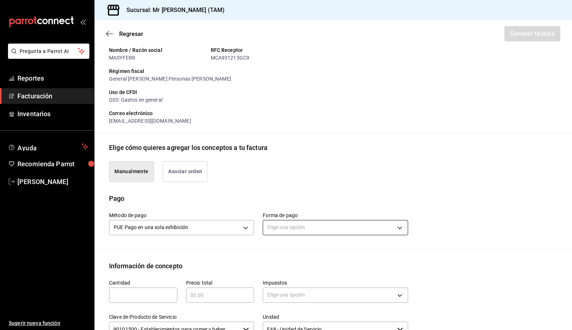
click at [317, 233] on body "Pregunta a Parrot AI Reportes Facturación Inventarios Ayuda Recomienda Parrot […" at bounding box center [286, 165] width 572 height 330
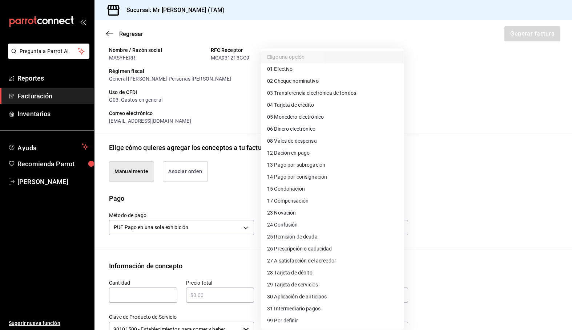
click at [297, 73] on li "01 Efectivo" at bounding box center [332, 69] width 142 height 12
type input "01"
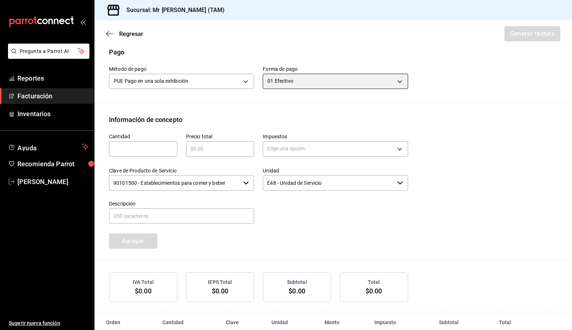
scroll to position [239, 0]
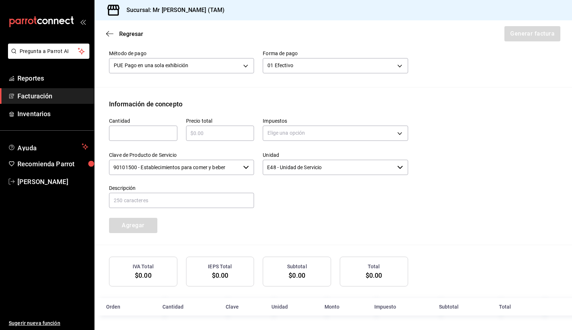
click at [139, 132] on input "text" at bounding box center [143, 133] width 68 height 9
type input "1"
click at [215, 137] on input "text" at bounding box center [220, 133] width 68 height 9
click at [197, 133] on input "text" at bounding box center [220, 133] width 68 height 9
type input "$325"
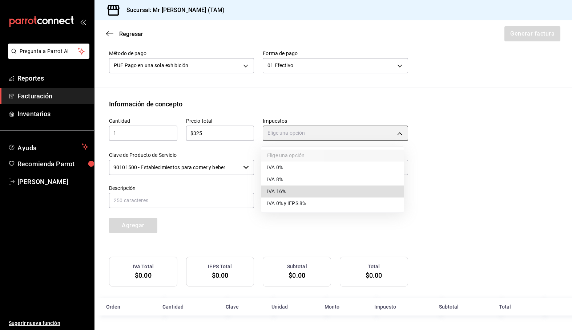
type input "IVA_16"
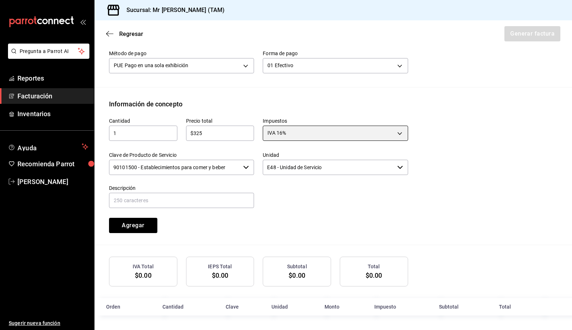
click at [248, 169] on div "90101500 - Establecimientos para comer y beber ​" at bounding box center [181, 167] width 145 height 15
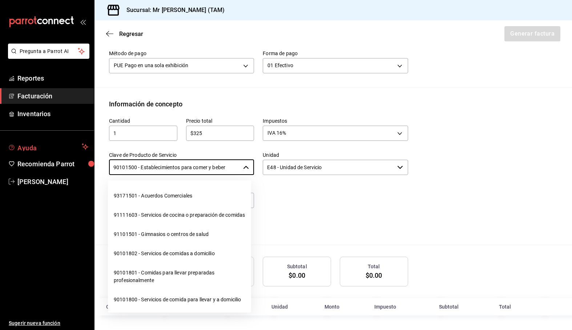
drag, startPoint x: 226, startPoint y: 165, endPoint x: 44, endPoint y: 151, distance: 182.9
click at [44, 151] on div "Pregunta a Parrot AI Reportes Facturación Inventarios Ayuda Recomienda Parrot […" at bounding box center [286, 165] width 572 height 330
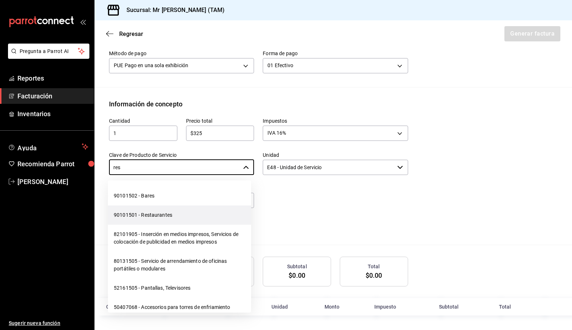
click at [165, 215] on li "90101501 - Restaurantes" at bounding box center [179, 215] width 143 height 19
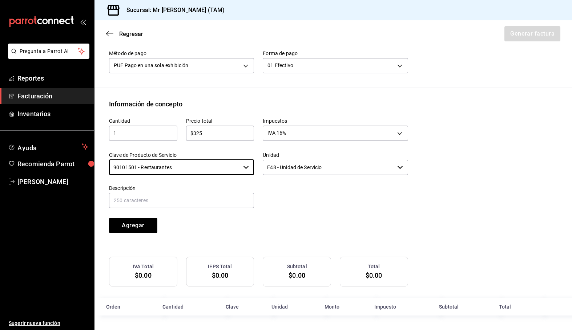
type input "90101501 - Restaurantes"
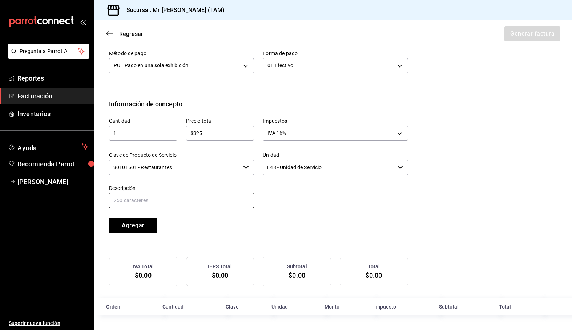
click at [219, 202] on input "text" at bounding box center [181, 200] width 145 height 15
type input "c"
type input "CONSUMO DEL DIA [DATE]"
click at [226, 231] on div "Cantidad 1 ​ Precio total $325 ​ Impuestos IVA 16% IVA_16 Clave de Producto de …" at bounding box center [254, 171] width 308 height 124
click at [132, 225] on button "Agregar" at bounding box center [133, 225] width 48 height 15
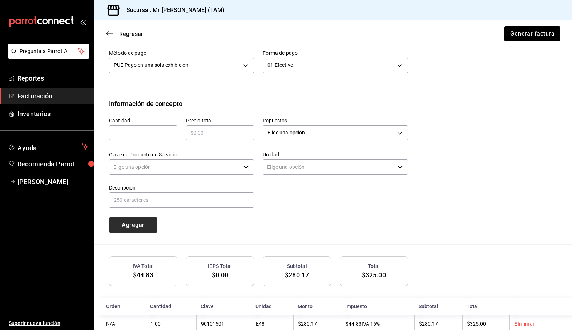
type input "90101500 - Establecimientos para comer y beber"
type input "E48 - Unidad de Servicio"
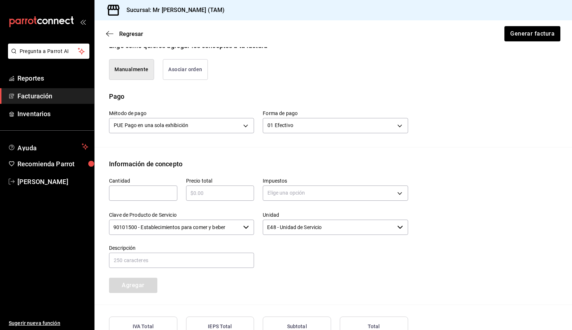
scroll to position [148, 0]
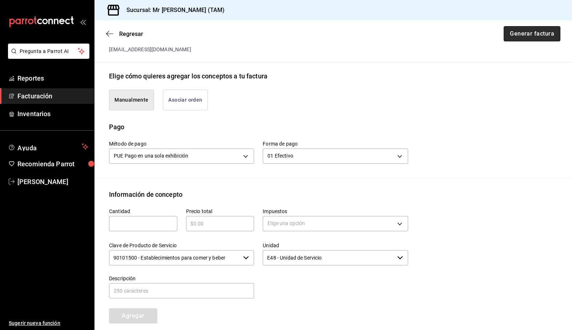
click at [509, 39] on button "Generar factura" at bounding box center [532, 33] width 57 height 15
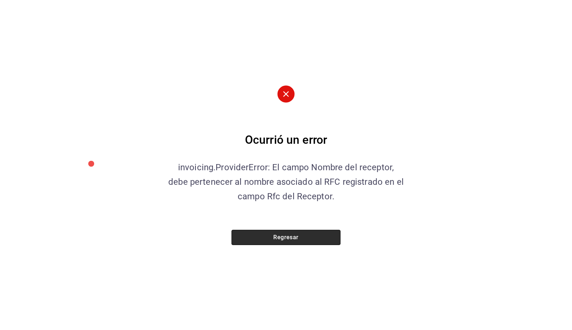
click at [236, 238] on button "Regresar" at bounding box center [285, 237] width 109 height 15
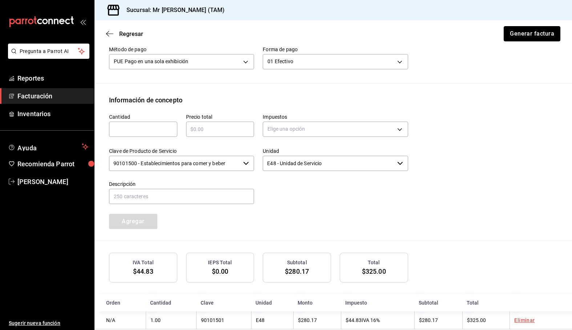
scroll to position [257, 0]
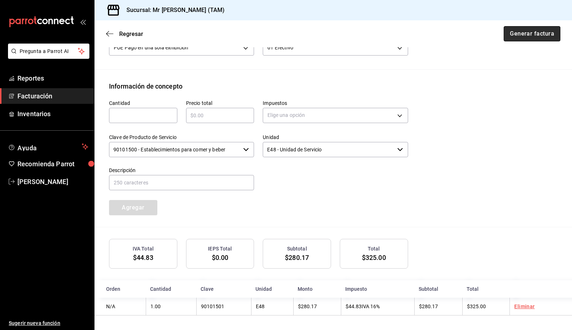
click at [533, 36] on button "Generar factura" at bounding box center [532, 33] width 57 height 15
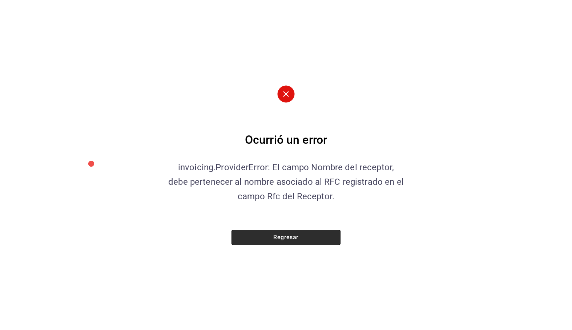
click at [335, 242] on button "Regresar" at bounding box center [285, 237] width 109 height 15
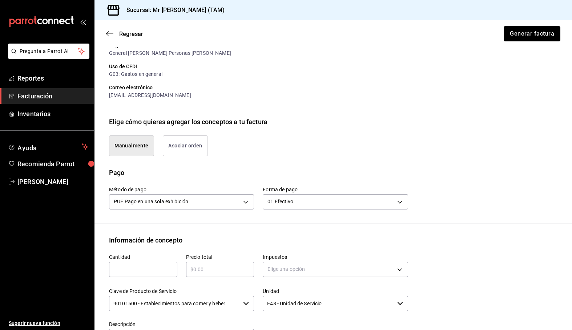
scroll to position [76, 0]
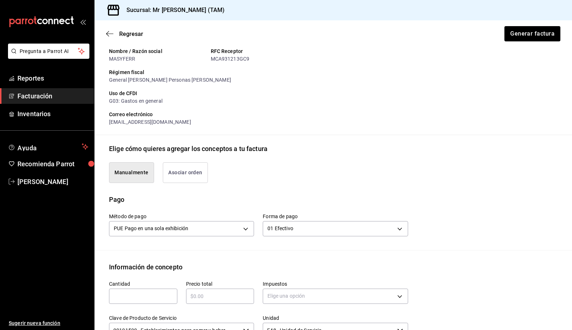
click at [429, 127] on div "Receptor Nombre / Razón social MASYFERR RFC Receptor MCA931213GC9 Régimen fisca…" at bounding box center [333, 82] width 448 height 106
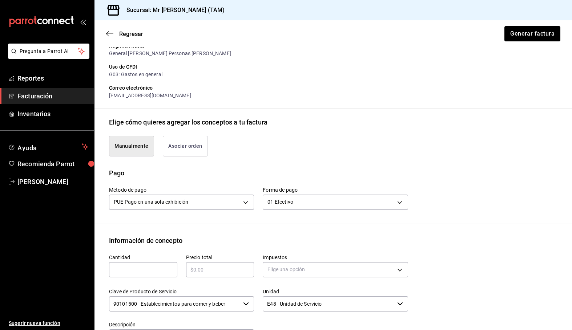
scroll to position [39, 0]
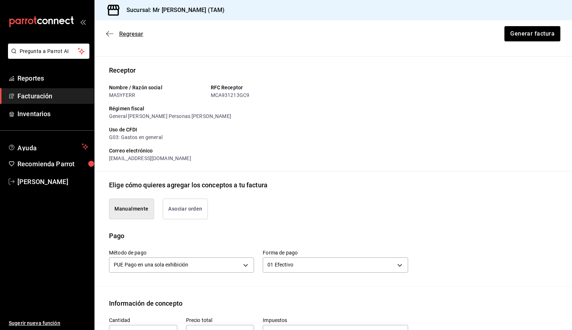
click at [109, 33] on icon "button" at bounding box center [109, 34] width 7 height 7
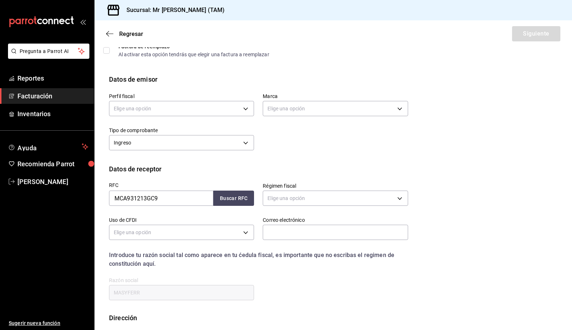
scroll to position [17, 0]
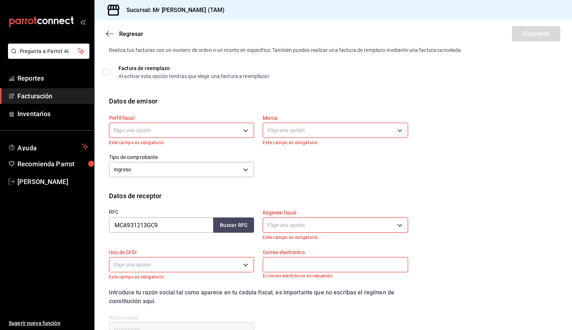
click at [194, 121] on div "Elige una opción" at bounding box center [181, 129] width 145 height 19
click at [193, 132] on body "Pregunta a Parrot AI Reportes Facturación Inventarios Ayuda Recomienda Parrot […" at bounding box center [286, 165] width 572 height 330
click at [173, 163] on li "[PERSON_NAME] [PERSON_NAME]" at bounding box center [180, 167] width 142 height 13
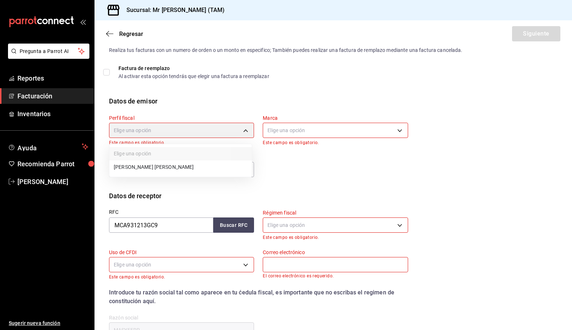
type input "81e23790-b5c9-42c9-a779-7127cee00b47"
type input "7082ddc5-3cea-471a-bd4f-d41619b848f0"
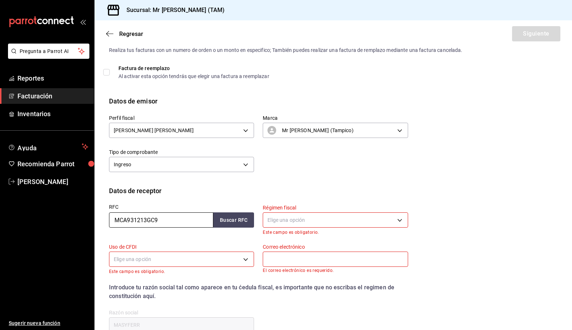
drag, startPoint x: 179, startPoint y: 214, endPoint x: 95, endPoint y: 229, distance: 85.3
click at [95, 229] on div "Datos de receptor RFC MCA931213GC9 Buscar RFC Régimen fiscal Elige una opción E…" at bounding box center [332, 266] width 477 height 160
paste input "AS991101DH"
type input "MAS991101DH9"
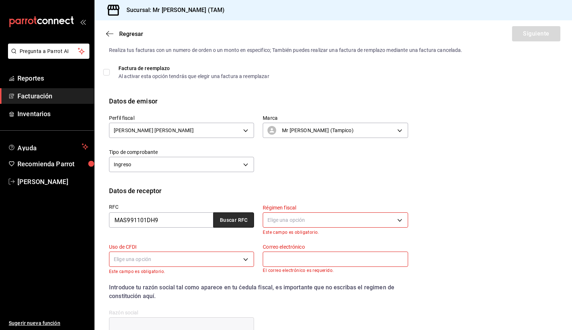
click at [214, 221] on button "Buscar RFC" at bounding box center [233, 220] width 41 height 15
click at [285, 224] on body "Pregunta a Parrot AI Reportes Facturación Inventarios Ayuda Recomienda Parrot […" at bounding box center [286, 165] width 572 height 330
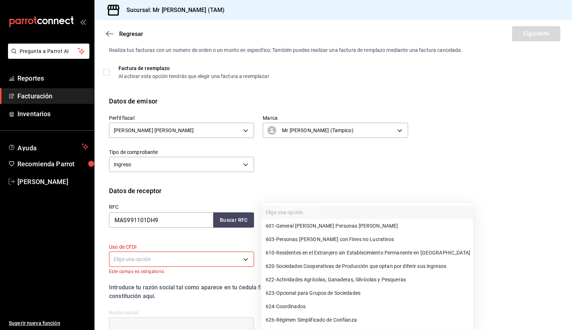
click at [288, 226] on span "601 - General [PERSON_NAME] Personas [PERSON_NAME]" at bounding box center [332, 226] width 132 height 8
type input "601"
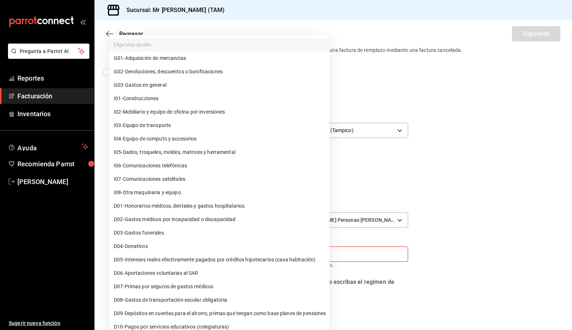
click at [162, 258] on body "Pregunta a Parrot AI Reportes Facturación Inventarios Ayuda Recomienda Parrot […" at bounding box center [286, 165] width 572 height 330
click at [152, 87] on span "G03 - Gastos en general" at bounding box center [140, 85] width 53 height 8
type input "G03"
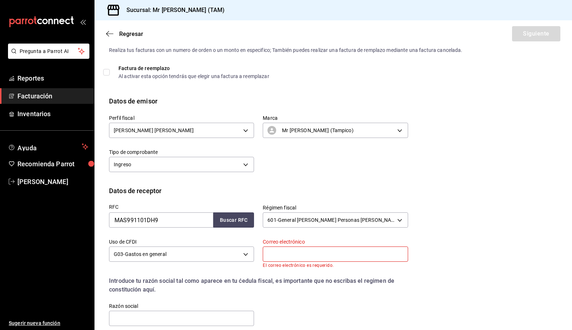
click at [290, 259] on input "text" at bounding box center [335, 254] width 145 height 15
click at [520, 255] on div "RFC MAS991101DH9 Buscar RFC Régimen fiscal 601 - General [PERSON_NAME] Personas…" at bounding box center [333, 267] width 448 height 143
click at [315, 252] on input "text" at bounding box center [335, 254] width 145 height 15
paste input "[EMAIL_ADDRESS][DOMAIN_NAME]"
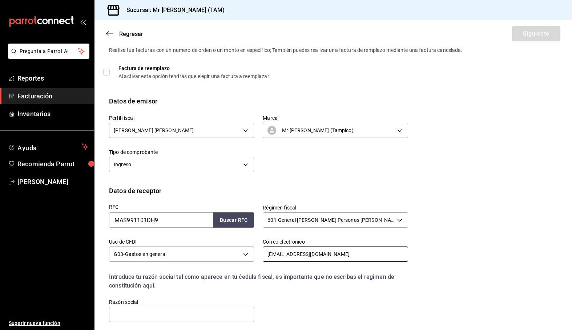
type input "[EMAIL_ADDRESS][DOMAIN_NAME]"
click at [414, 199] on div "RFC MAS991101DH9 Buscar RFC Régimen fiscal 601 - General [PERSON_NAME] Personas…" at bounding box center [333, 265] width 448 height 139
click at [199, 307] on input "text" at bounding box center [181, 314] width 145 height 15
paste input "MASYFERR"
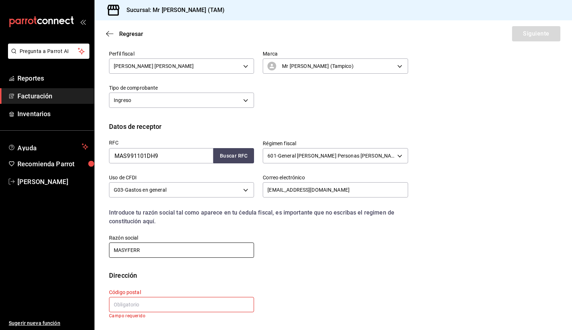
type input "MASYFERR"
click at [181, 310] on input "text" at bounding box center [181, 304] width 145 height 15
click at [442, 284] on div "Calle # exterior # interior Código postal Campo requerido Estado ​ Municipio ​ …" at bounding box center [333, 306] width 448 height 50
click at [181, 304] on input "text" at bounding box center [181, 304] width 145 height 15
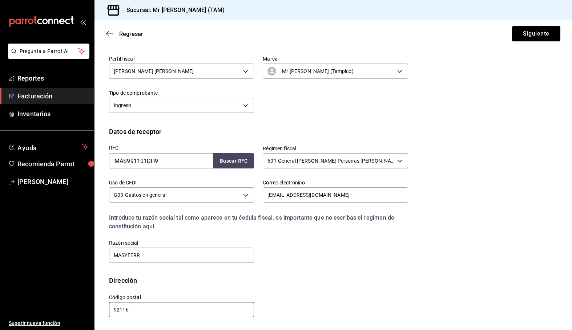
scroll to position [77, 0]
type input "92116"
click at [255, 287] on div "Calle # exterior # interior Código postal 92116 Estado ​ Municipio ​ [GEOGRAPHI…" at bounding box center [254, 302] width 308 height 33
click at [525, 29] on button "Siguiente" at bounding box center [536, 33] width 48 height 15
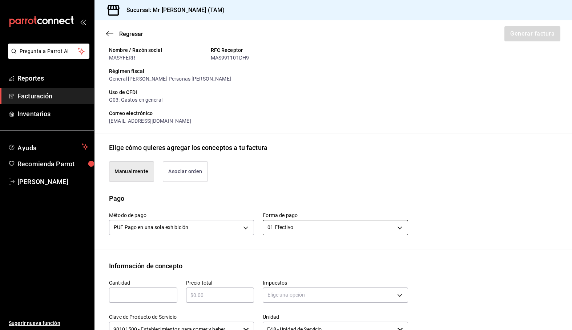
click at [297, 222] on body "Pregunta a Parrot AI Reportes Facturación Inventarios Ayuda Recomienda Parrot […" at bounding box center [286, 165] width 572 height 330
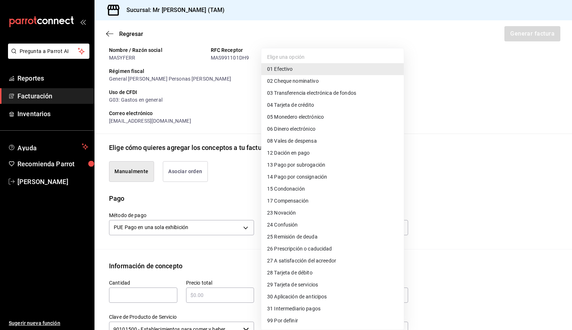
click at [121, 275] on div at bounding box center [286, 165] width 572 height 330
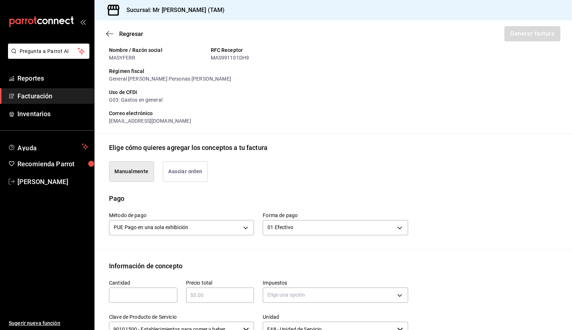
click at [136, 298] on input "text" at bounding box center [143, 295] width 68 height 9
type input "1"
click at [209, 295] on input "text" at bounding box center [220, 295] width 68 height 9
type input "$325"
click at [269, 296] on body "Pregunta a Parrot AI Reportes Facturación Inventarios Ayuda Recomienda Parrot […" at bounding box center [286, 165] width 572 height 330
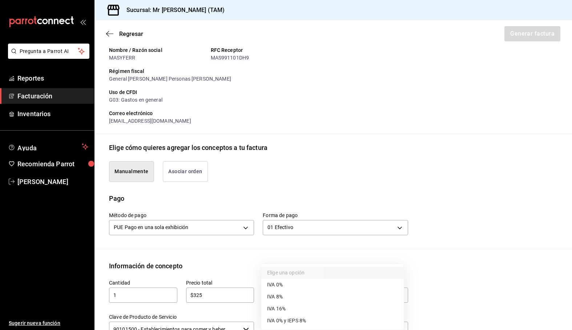
click at [281, 306] on span "IVA 16%" at bounding box center [276, 309] width 19 height 8
type input "IVA_16"
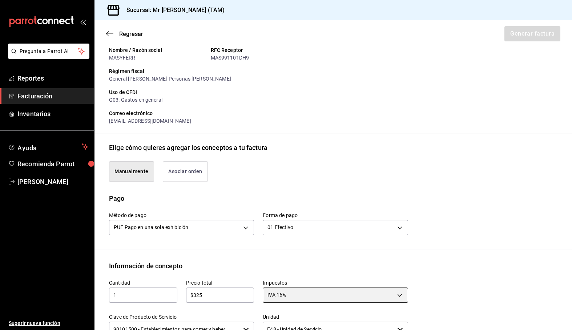
scroll to position [222, 0]
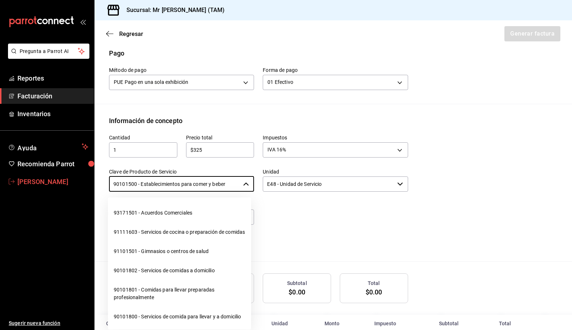
drag, startPoint x: 231, startPoint y: 185, endPoint x: 68, endPoint y: 180, distance: 163.9
click at [68, 180] on div "Pregunta a Parrot AI Reportes Facturación Inventarios Ayuda Recomienda Parrot […" at bounding box center [286, 165] width 572 height 330
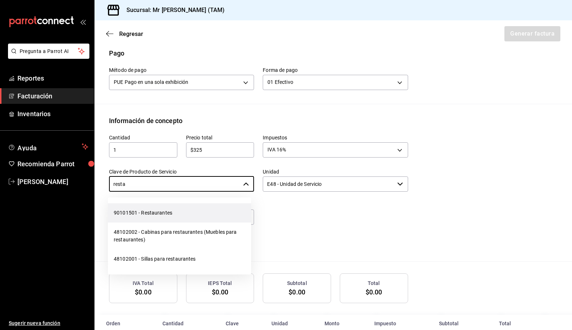
click at [150, 214] on li "90101501 - Restaurantes" at bounding box center [179, 212] width 143 height 19
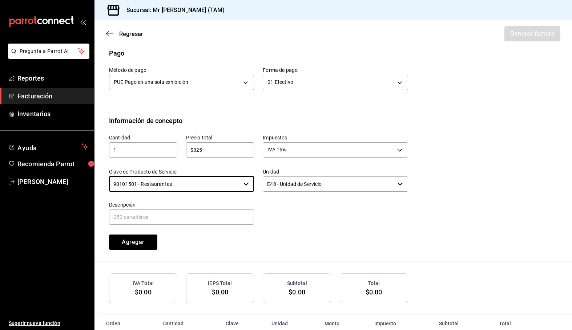
type input "90101501 - Restaurantes"
click at [361, 217] on div at bounding box center [331, 209] width 154 height 33
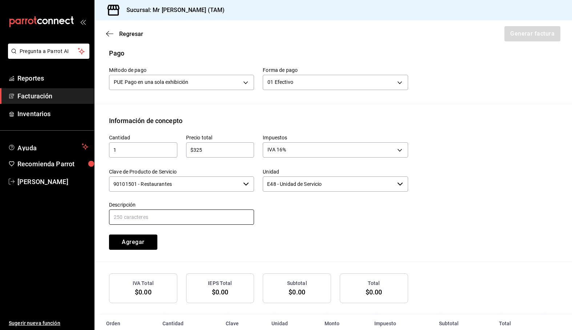
click at [176, 223] on input "text" at bounding box center [181, 217] width 145 height 15
click at [191, 217] on input "text" at bounding box center [181, 217] width 145 height 15
type input "c"
type input "CONSUMO DEL DIA [DATE]"
click at [149, 247] on button "Agregar" at bounding box center [133, 242] width 48 height 15
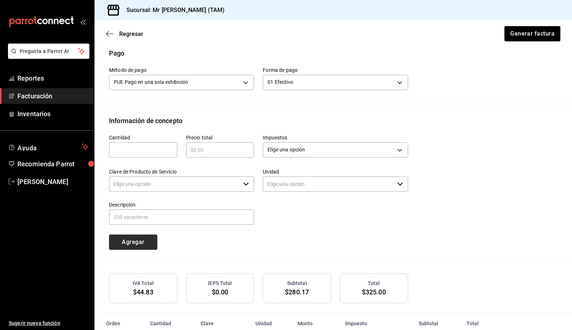
type input "90101500 - Establecimientos para comer y beber"
type input "E48 - Unidad de Servicio"
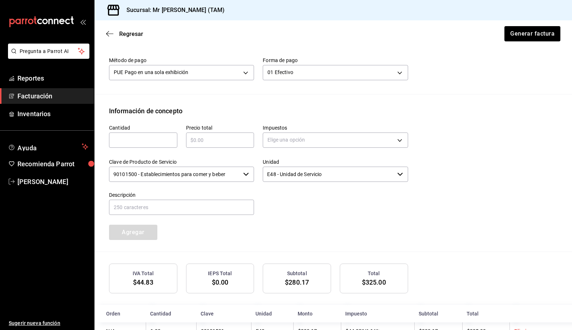
scroll to position [254, 0]
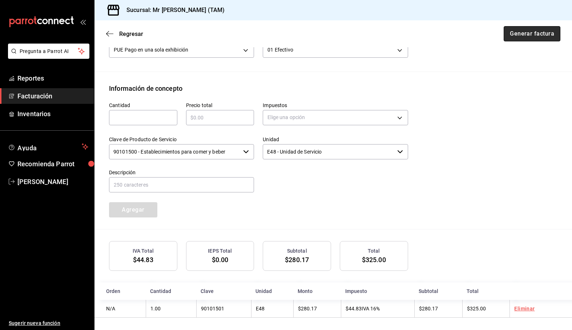
click at [514, 35] on button "Generar factura" at bounding box center [532, 33] width 57 height 15
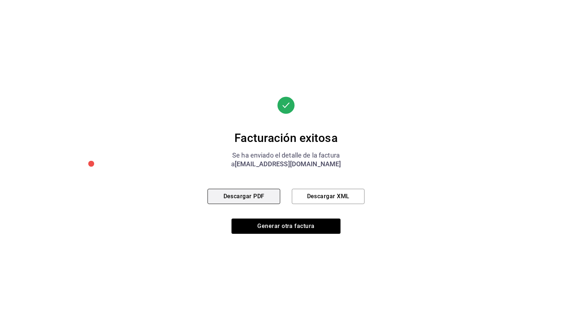
click at [239, 193] on button "Descargar PDF" at bounding box center [243, 196] width 73 height 15
click at [315, 197] on button "Descargar XML" at bounding box center [328, 196] width 73 height 15
